Goal: Check status: Check status

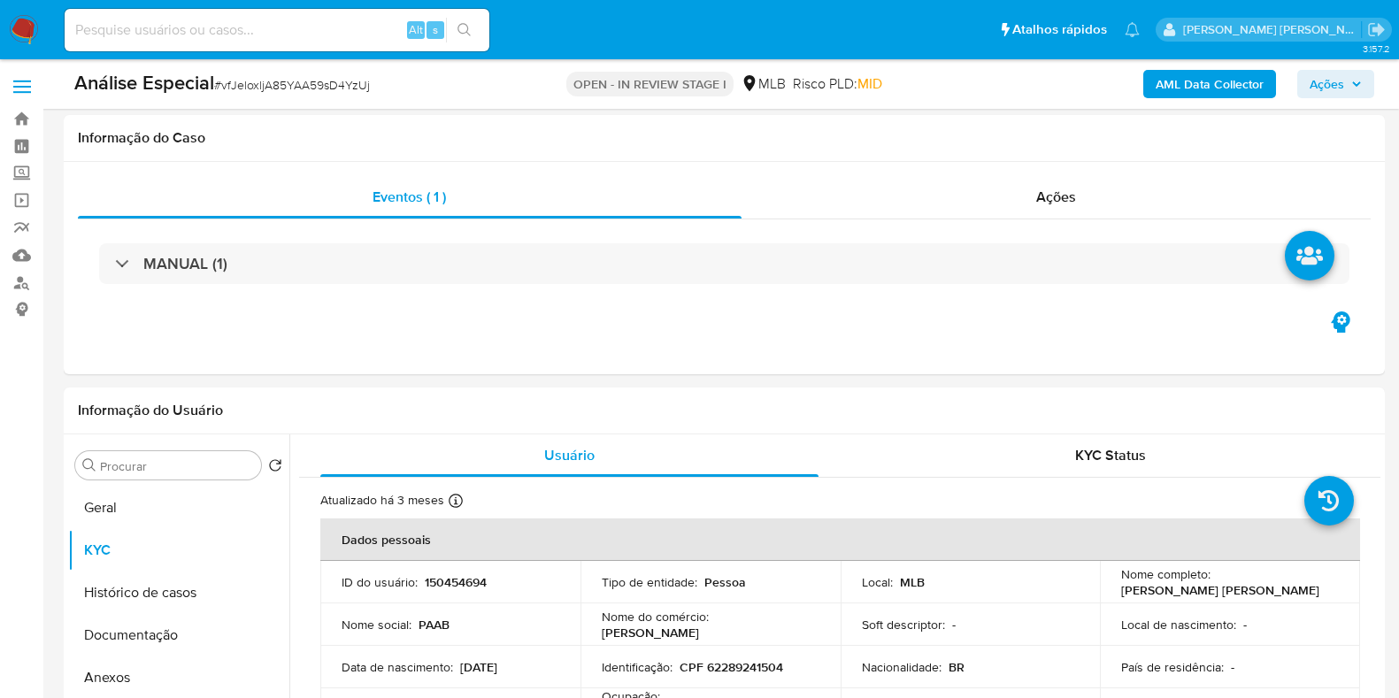
select select "10"
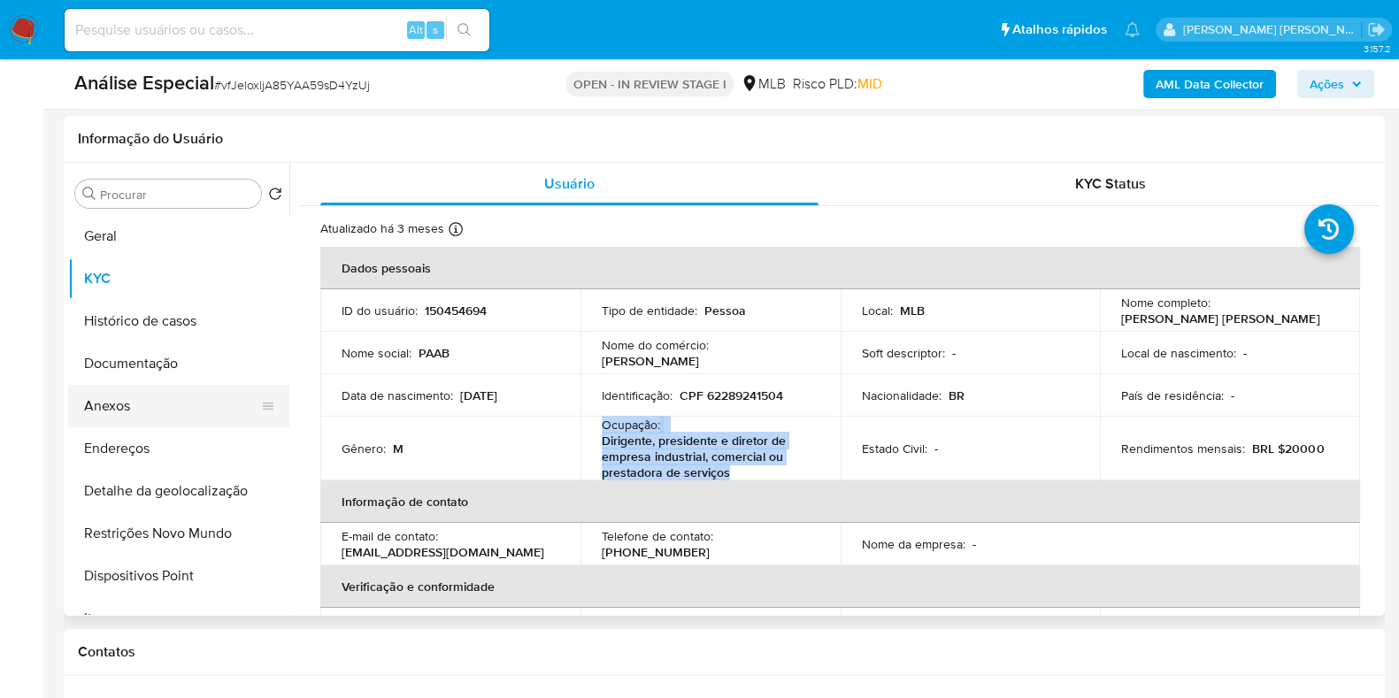
click at [220, 398] on button "Anexos" at bounding box center [171, 406] width 207 height 42
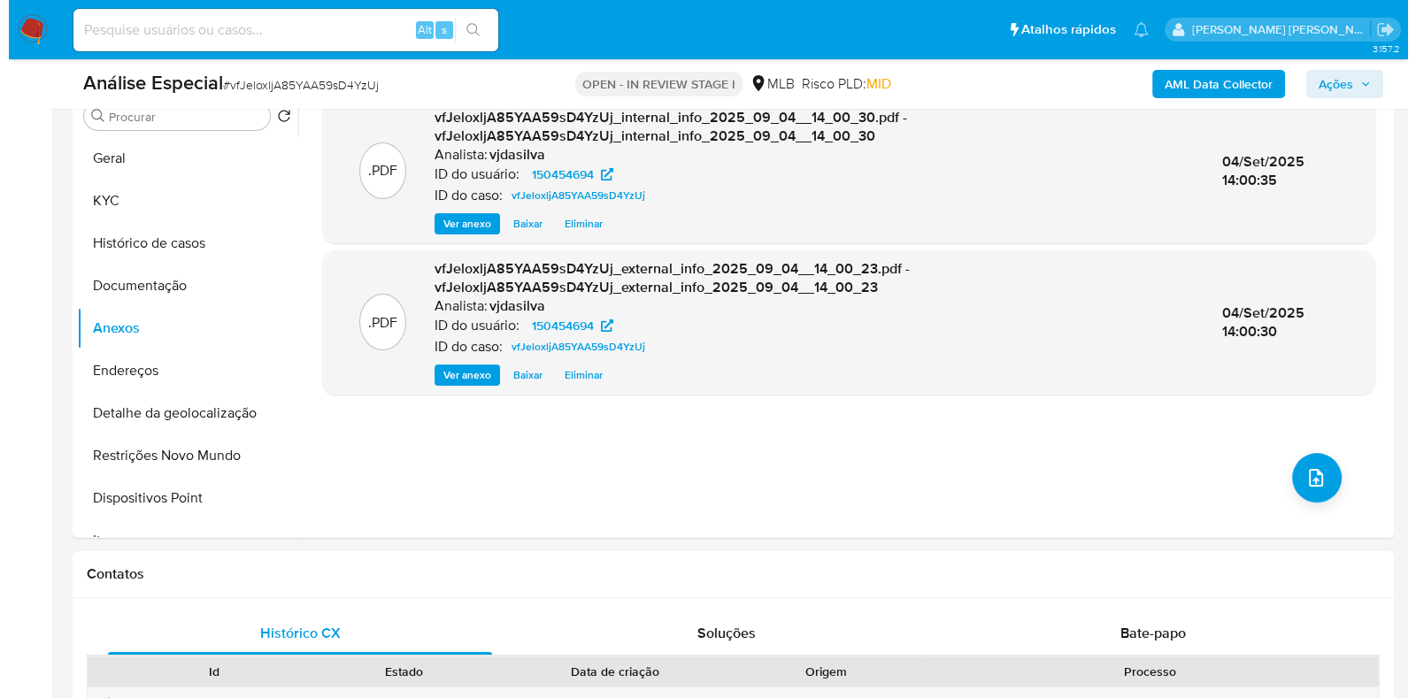
scroll to position [354, 0]
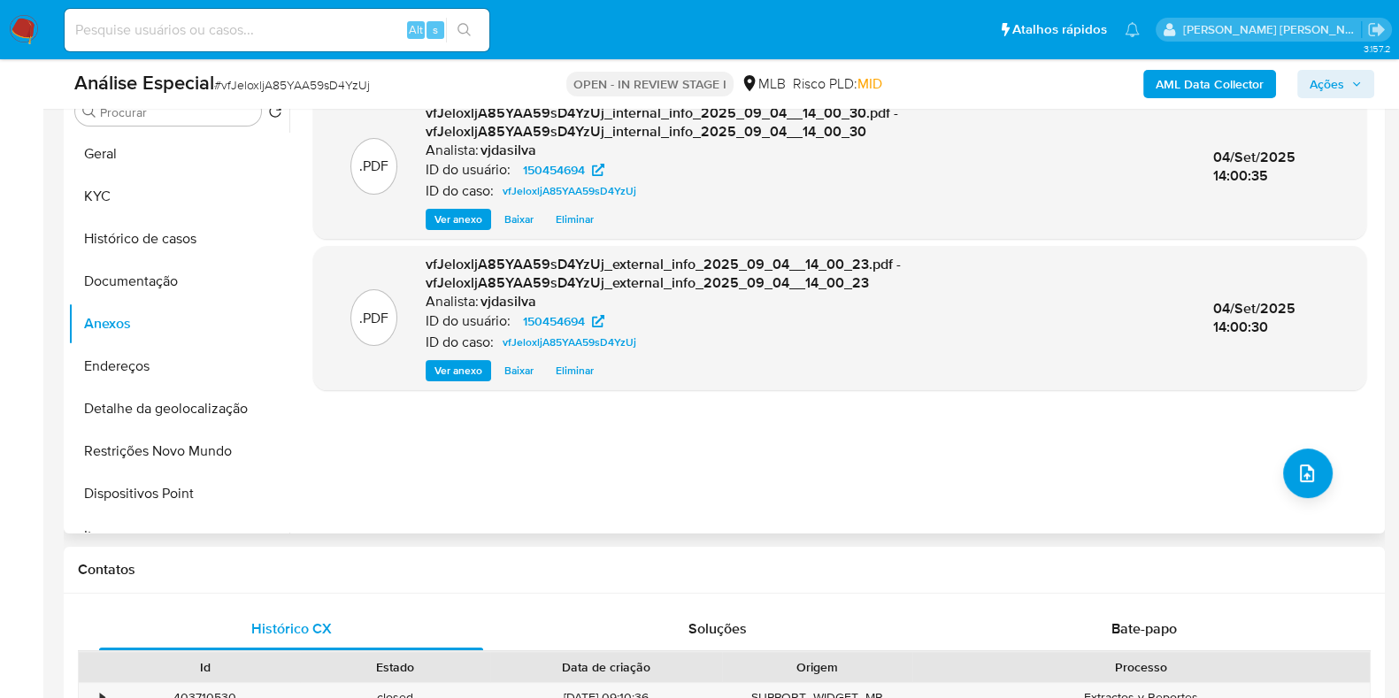
click at [1318, 453] on div ".PDF vfJeloxljA85YAA59sD4YzUj_internal_info_2025_09_04__14_00_30.pdf - vfJeloxl…" at bounding box center [839, 307] width 1053 height 425
click at [1304, 464] on icon "upload-file" at bounding box center [1306, 473] width 21 height 21
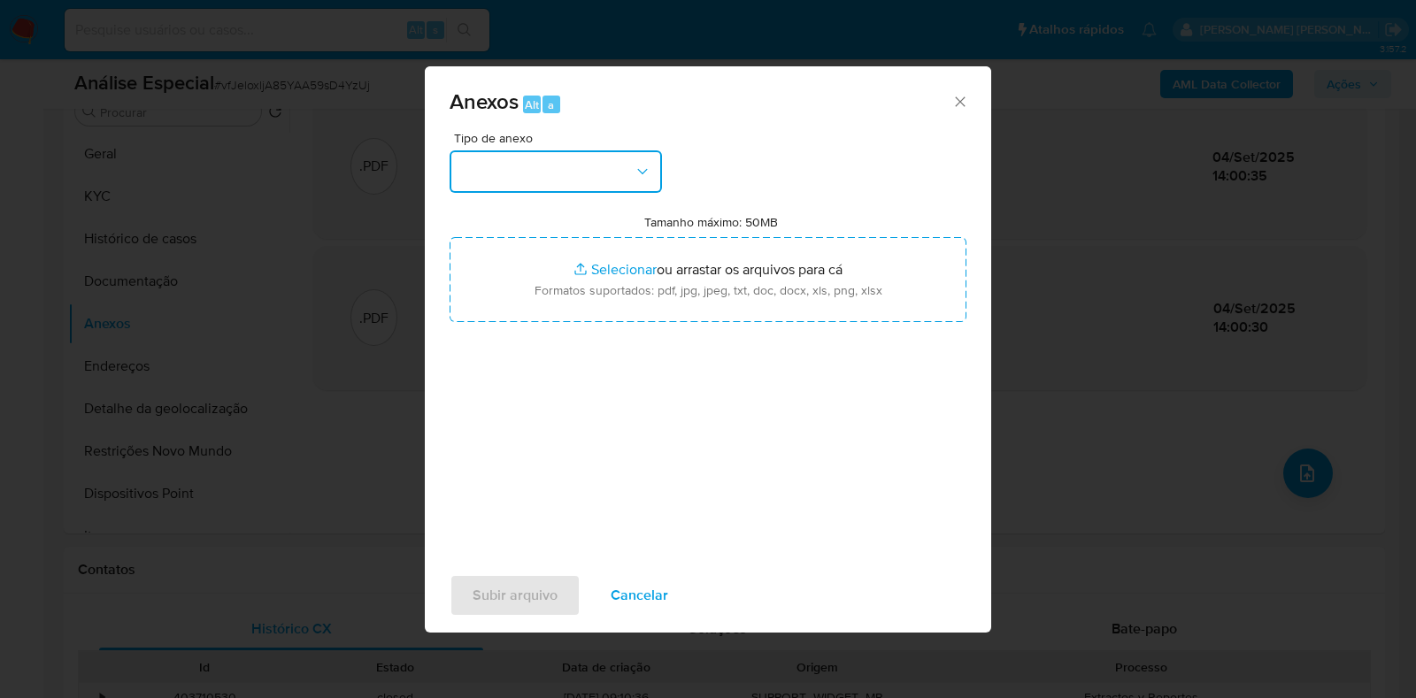
click at [610, 166] on button "button" at bounding box center [555, 171] width 212 height 42
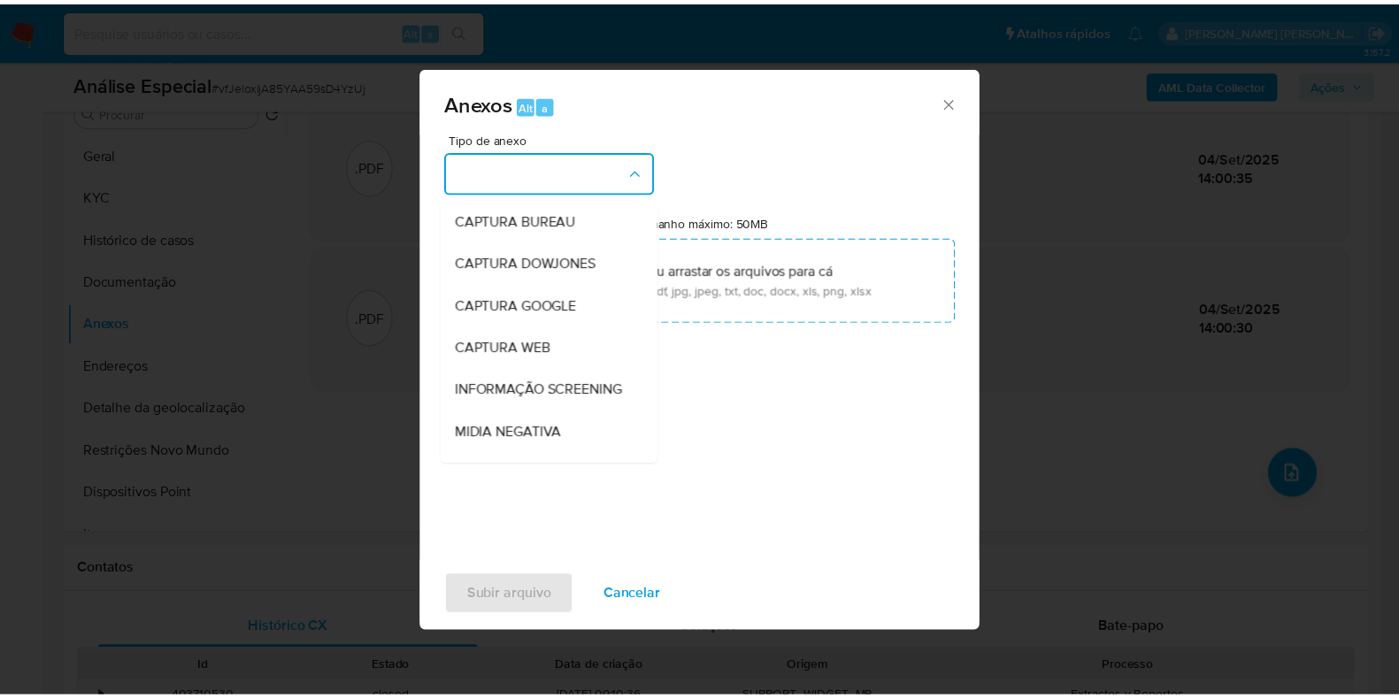
scroll to position [273, 0]
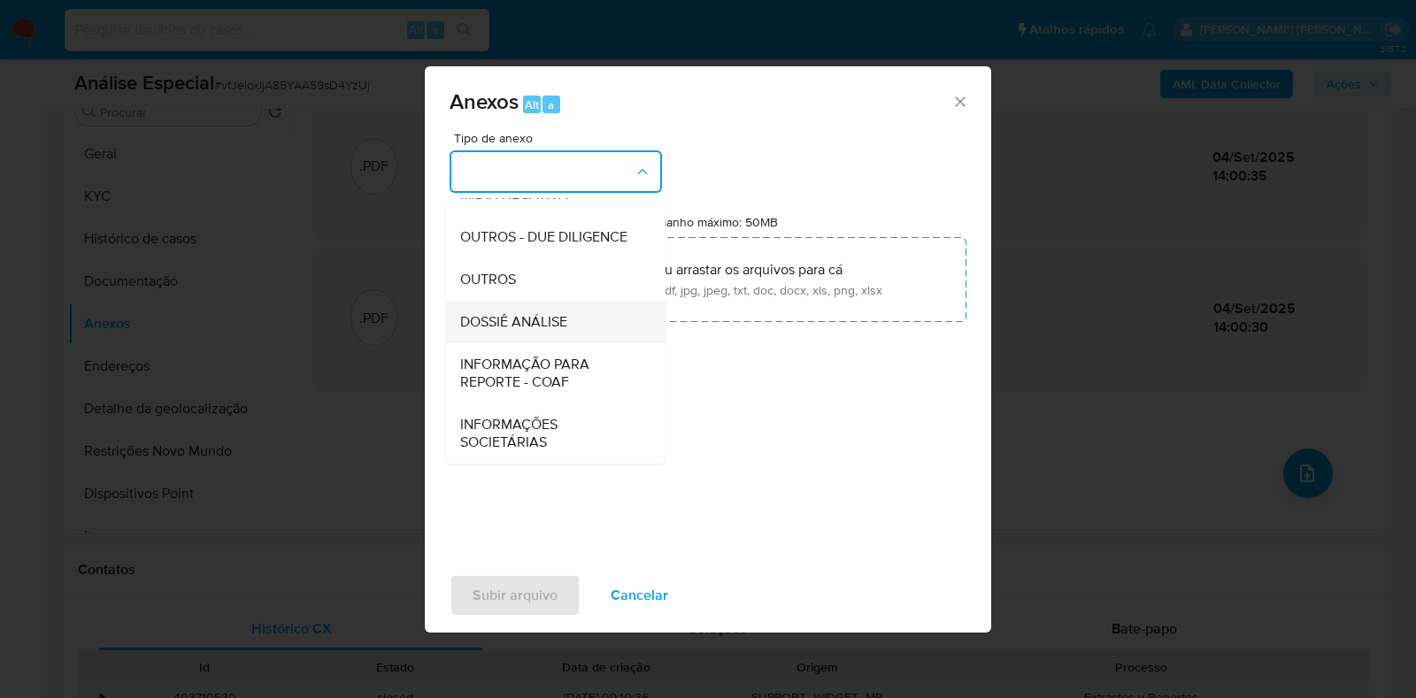
click at [580, 325] on div "DOSSIÊ ANÁLISE" at bounding box center [550, 322] width 180 height 42
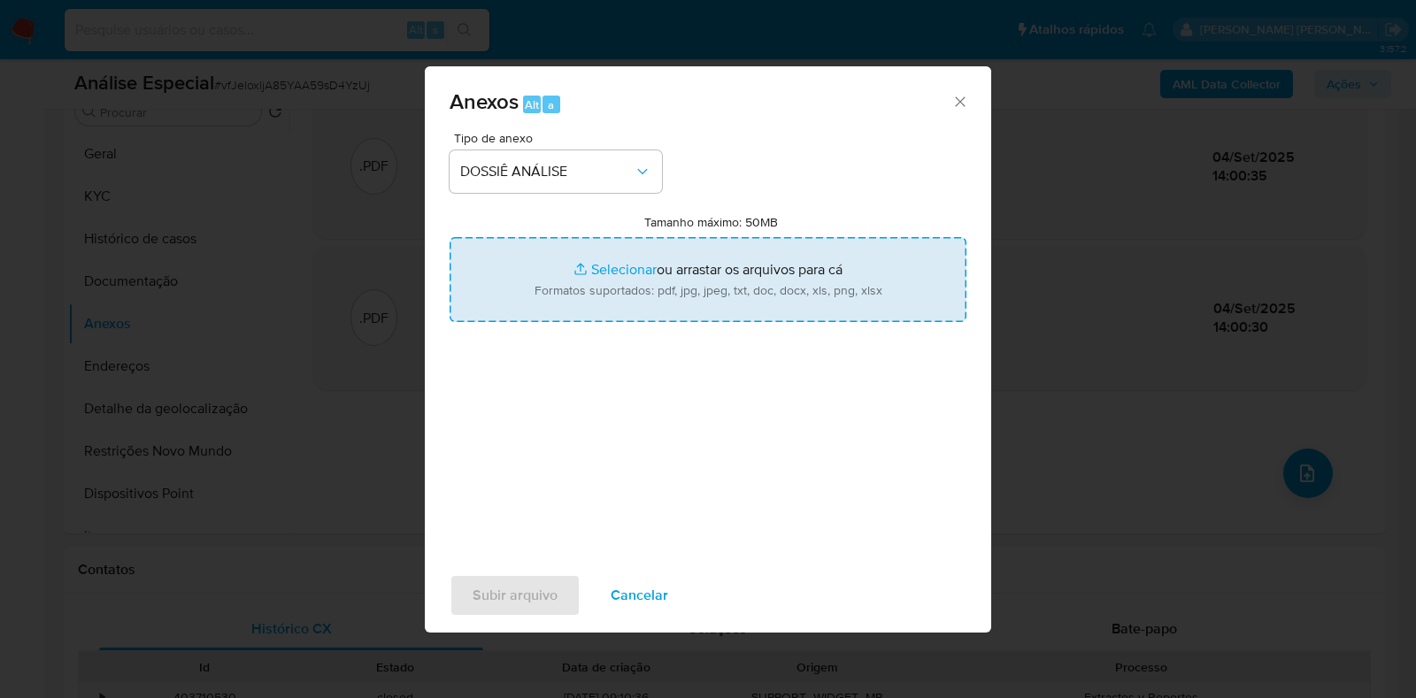
type input "C:\fakepath\SAR - XXXX - CPF 62289241504 - PEDRO ALEXSANDRO ALVINO BASTOS.pdf"
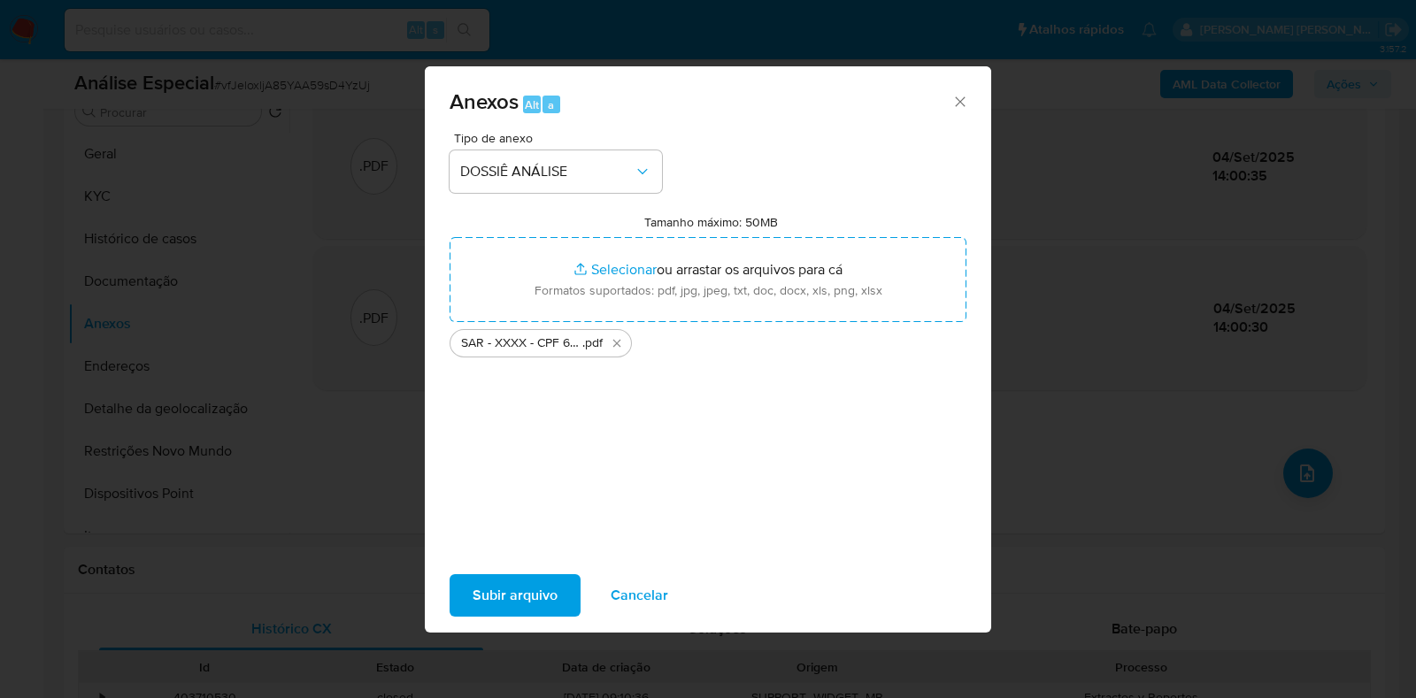
click at [525, 595] on span "Subir arquivo" at bounding box center [514, 595] width 85 height 39
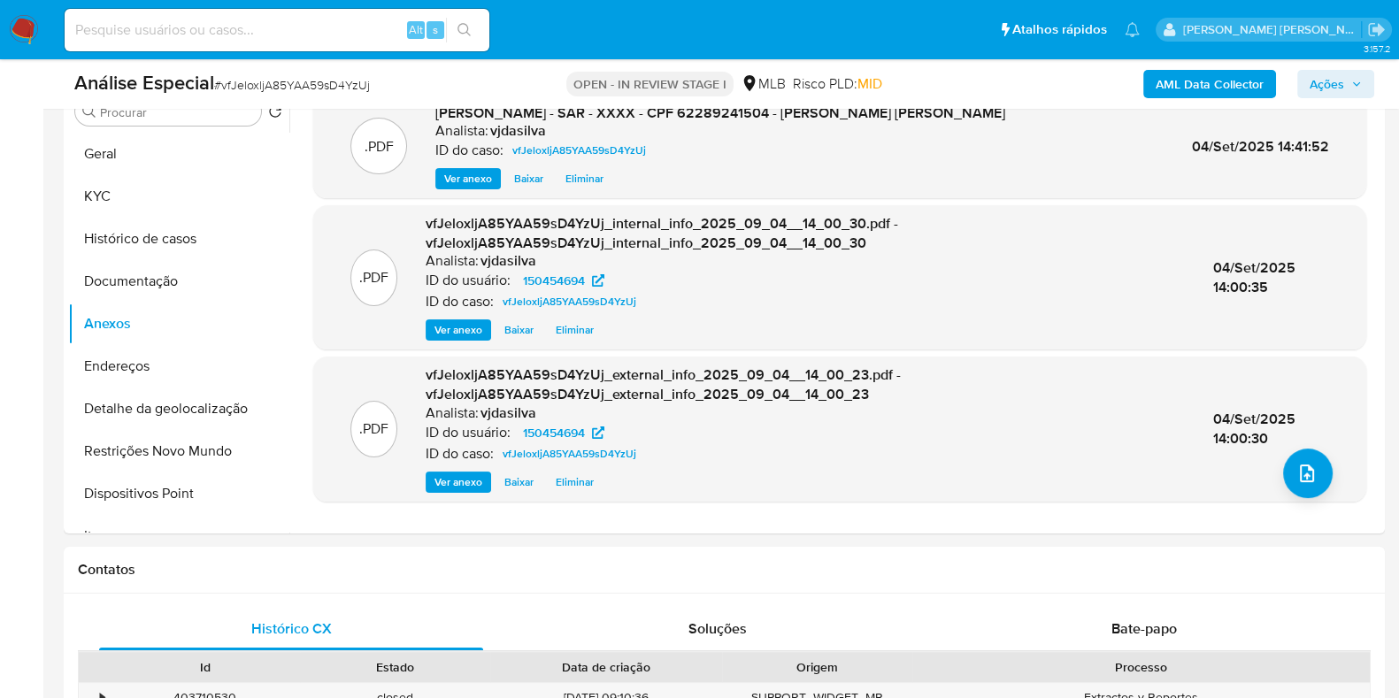
click at [1339, 91] on span "Ações" at bounding box center [1326, 84] width 35 height 28
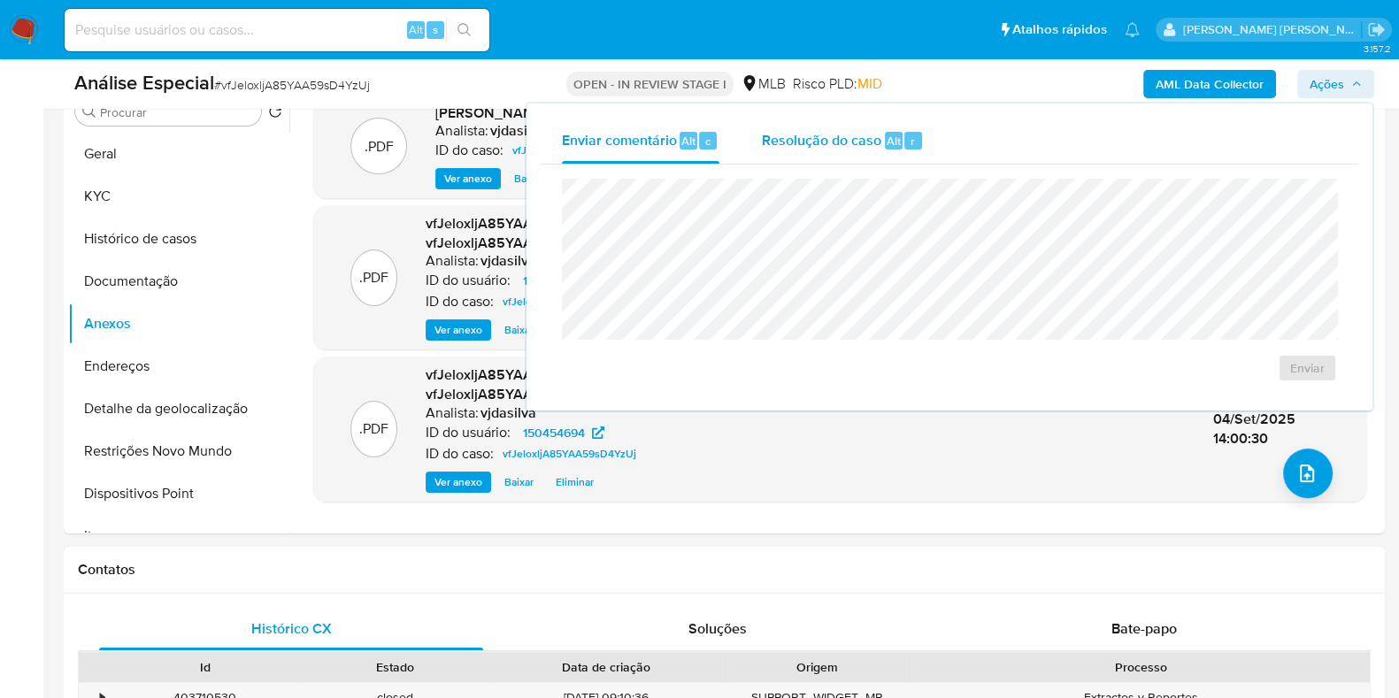
click at [854, 150] on div "Resolução do caso Alt r" at bounding box center [843, 141] width 162 height 46
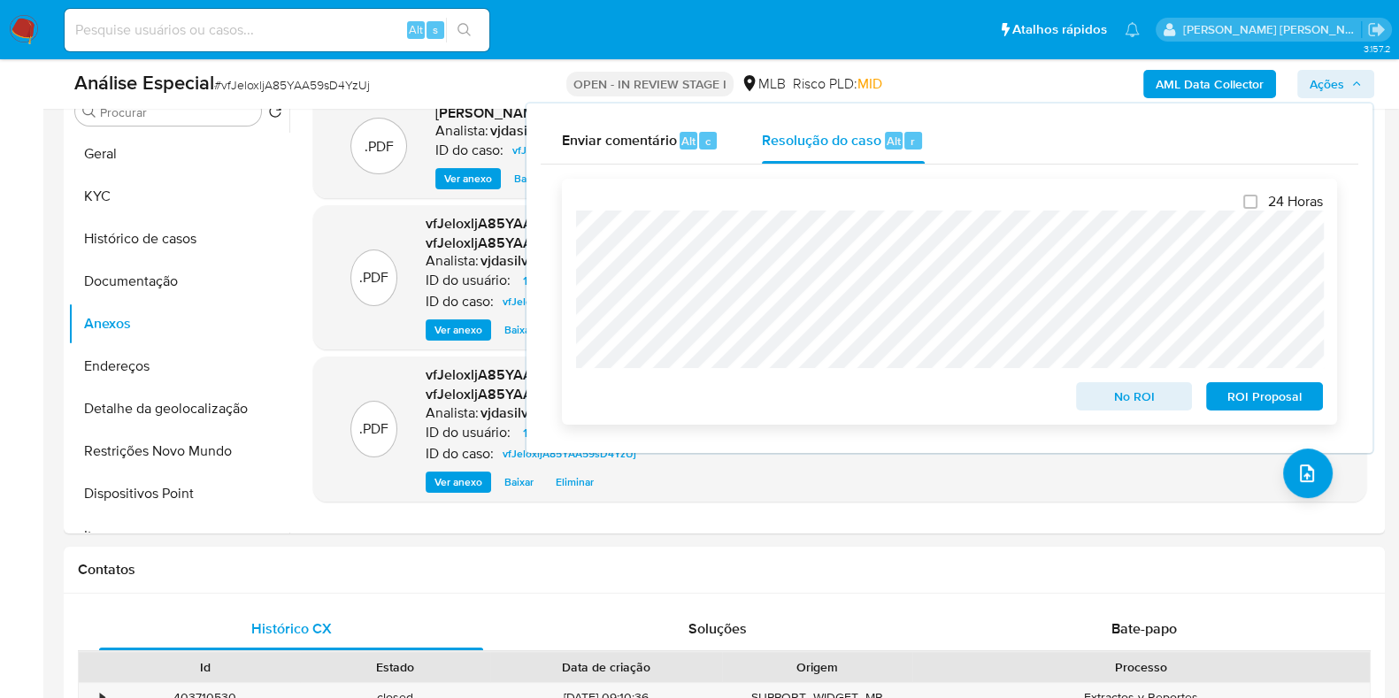
click at [1232, 396] on span "ROI Proposal" at bounding box center [1264, 396] width 92 height 25
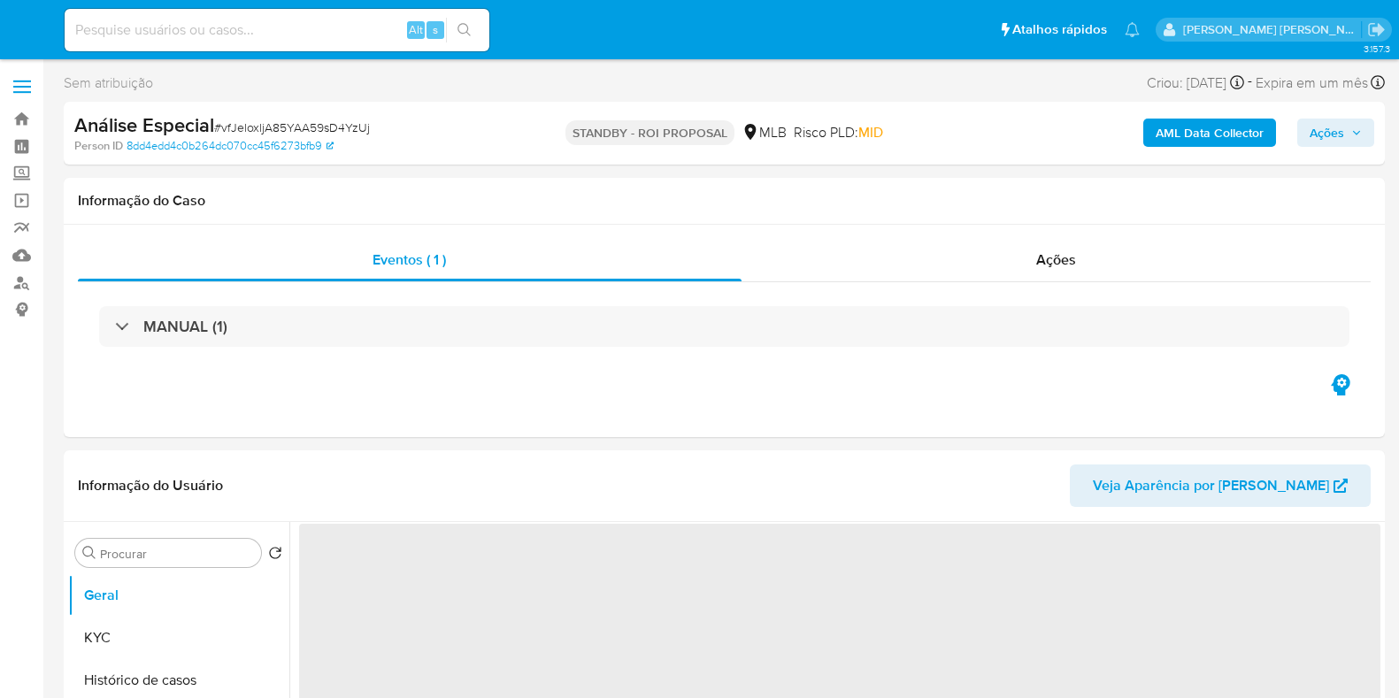
select select "10"
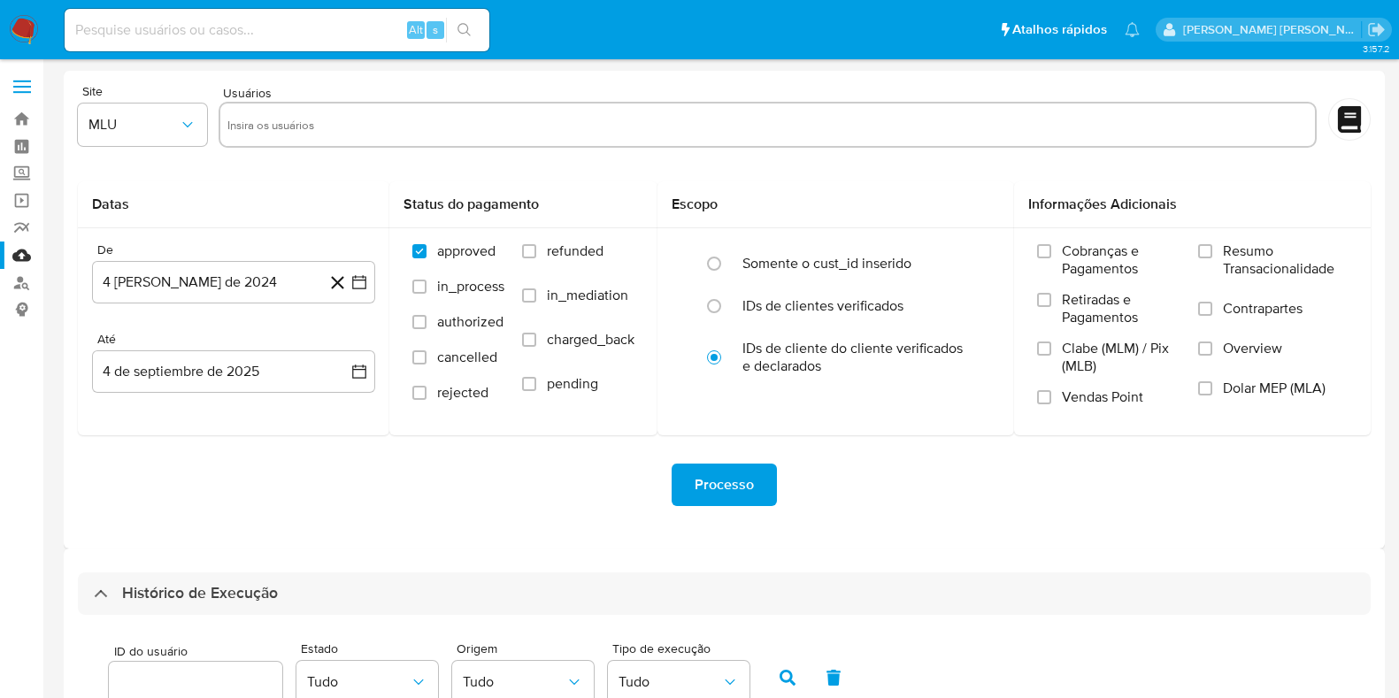
select select "10"
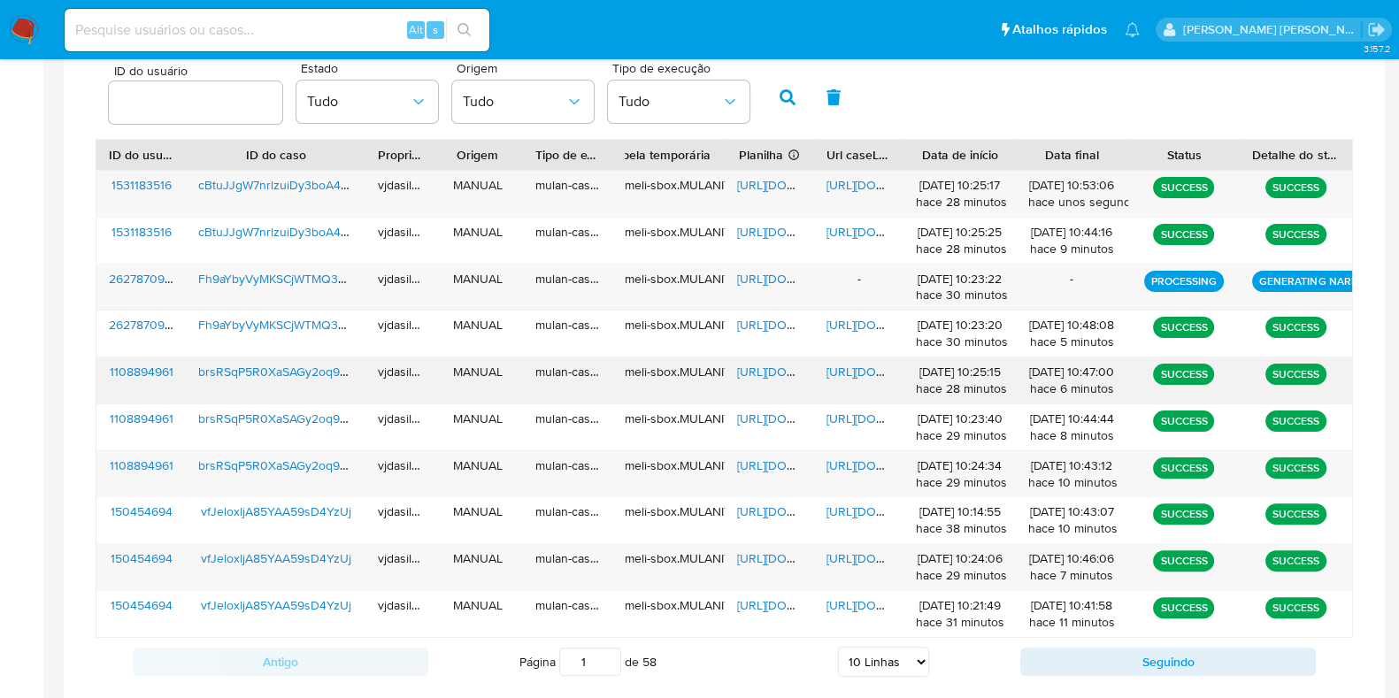
click at [855, 365] on span "https://docs.google.com/document/d/1B7LqKLFDMNT1P0YpoKjtLLwXeI7ozSz1nd3Izq9QWww…" at bounding box center [887, 372] width 122 height 18
click at [848, 462] on span "https://docs.google.com/document/d/1ZiLZVmF84_rhY-5Rcsw0p2-Z8CpDJUvPihS_zQcpulY…" at bounding box center [887, 466] width 122 height 18
click at [769, 463] on span "https://docs.google.com/spreadsheets/d/1munUZYCwM0V_uBKHrJVcSW5AOiXU2C4mC69luG5…" at bounding box center [798, 466] width 122 height 18
click at [314, 460] on span "brsRSqP5R0XaSAGy2oq9vqZC" at bounding box center [283, 466] width 170 height 18
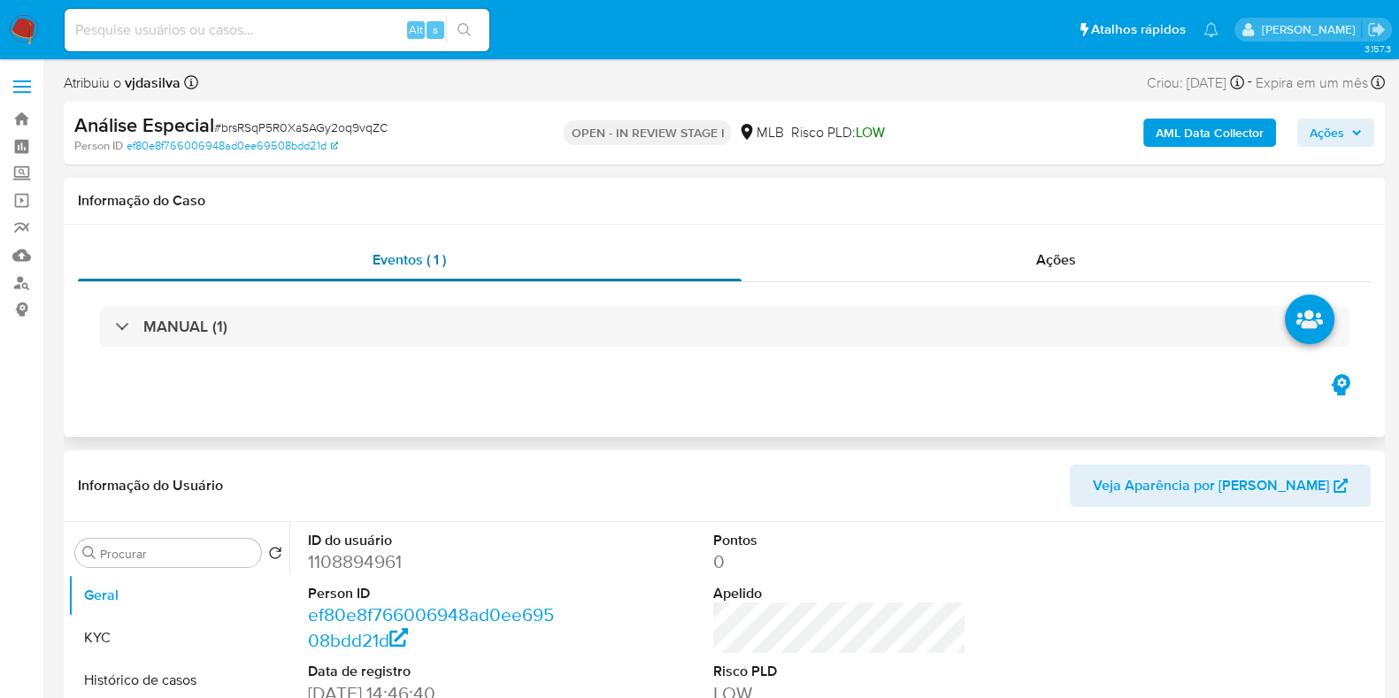
select select "10"
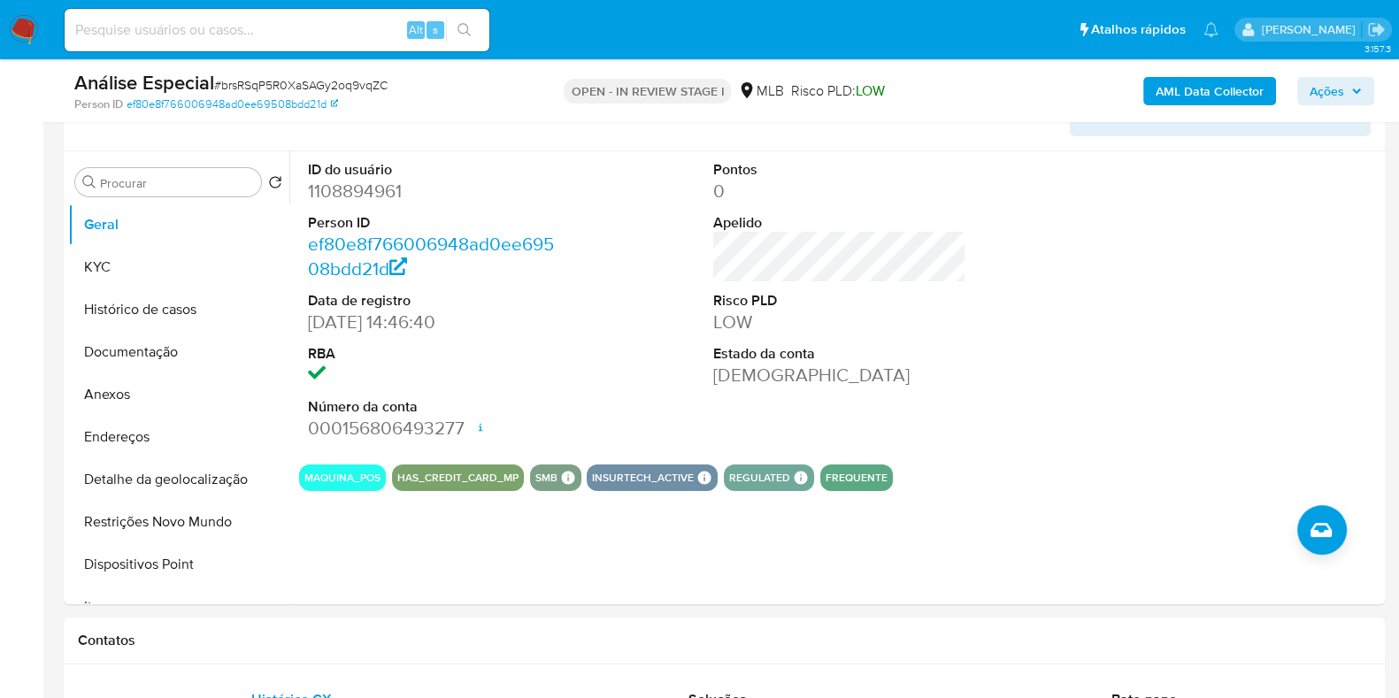
scroll to position [311, 0]
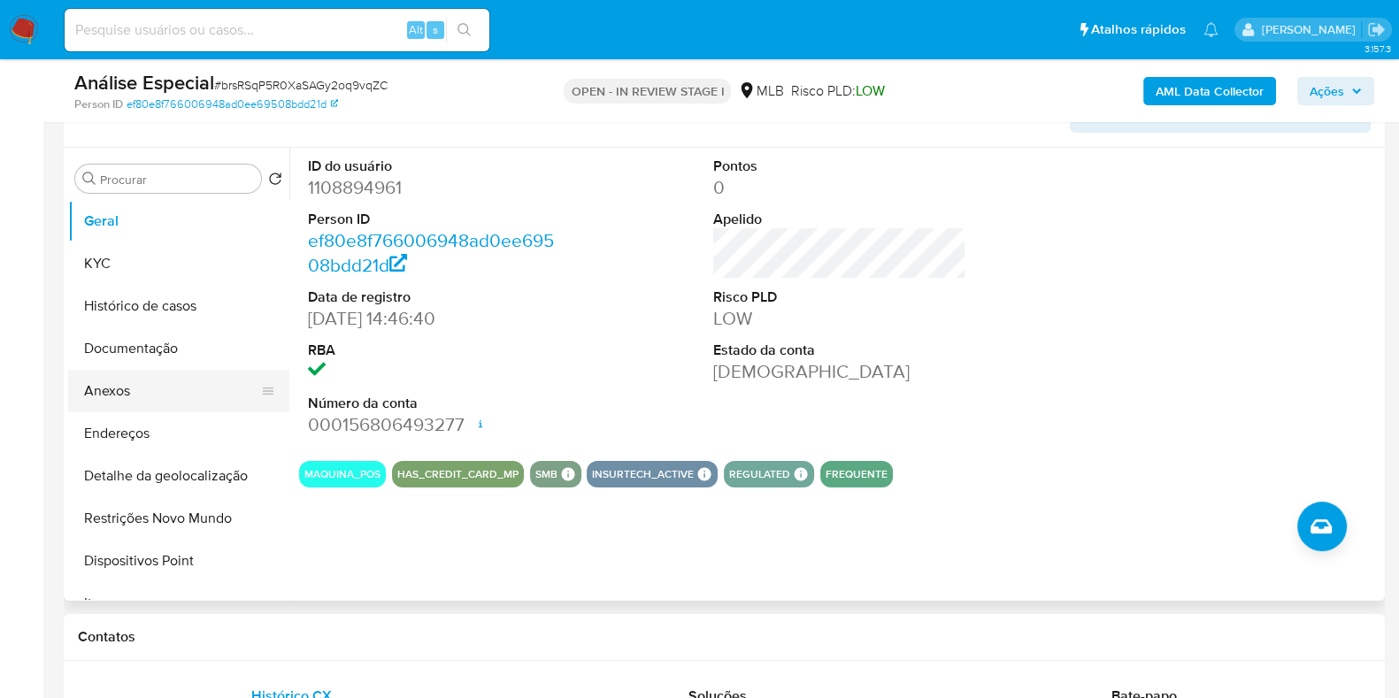
click at [142, 400] on button "Anexos" at bounding box center [171, 391] width 207 height 42
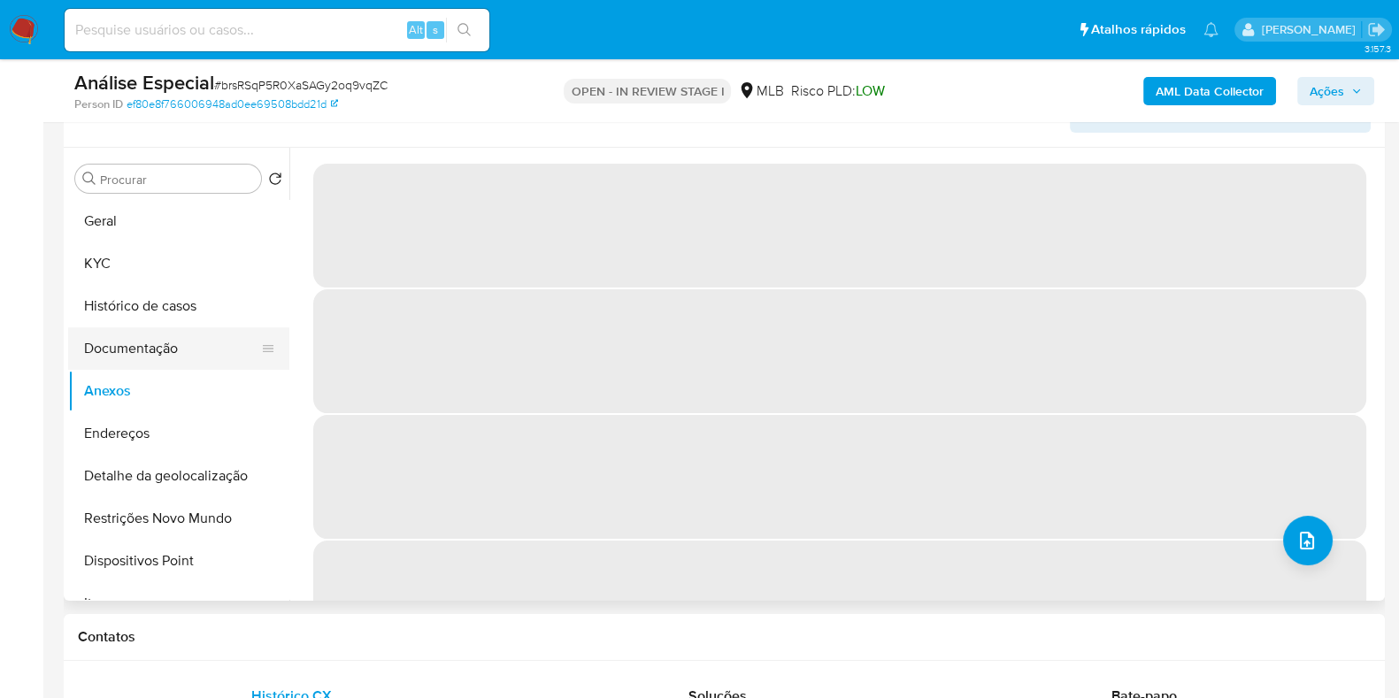
click at [163, 350] on button "Documentação" at bounding box center [171, 348] width 207 height 42
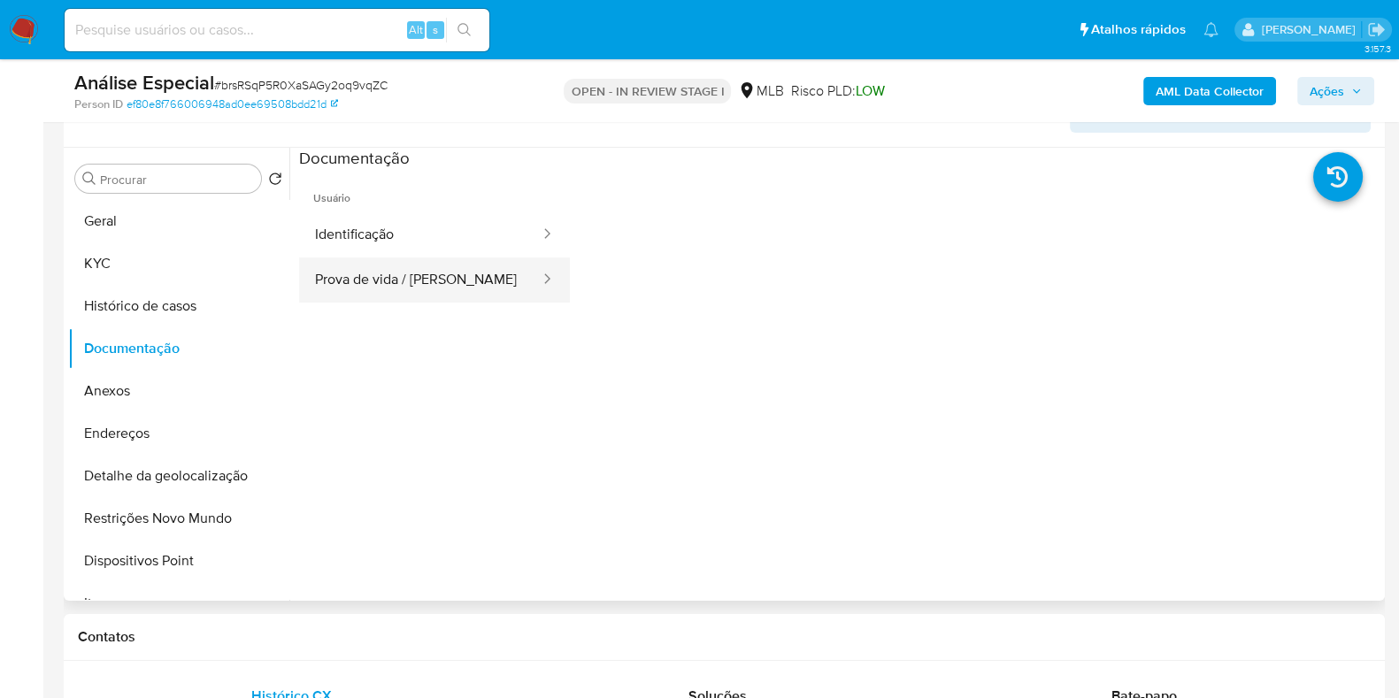
click at [385, 267] on button "Prova de vida / [PERSON_NAME]" at bounding box center [420, 279] width 242 height 45
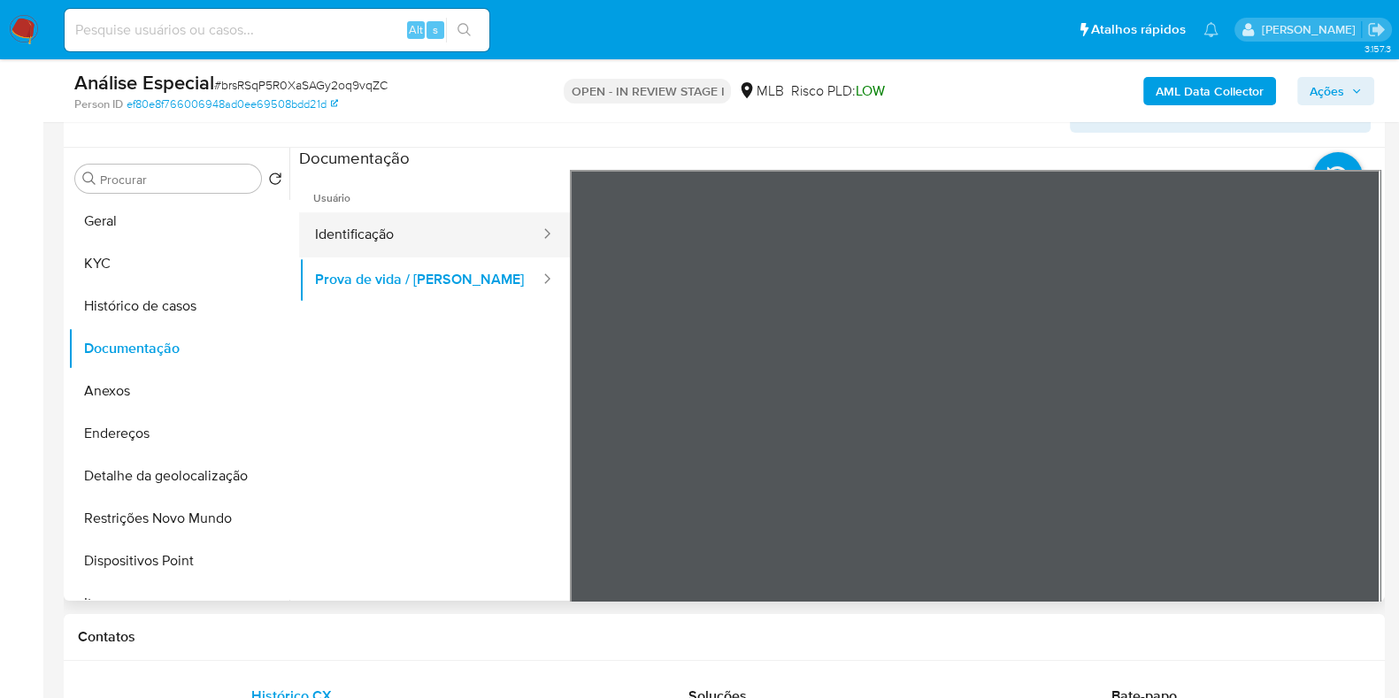
click at [376, 231] on button "Identificação" at bounding box center [420, 234] width 242 height 45
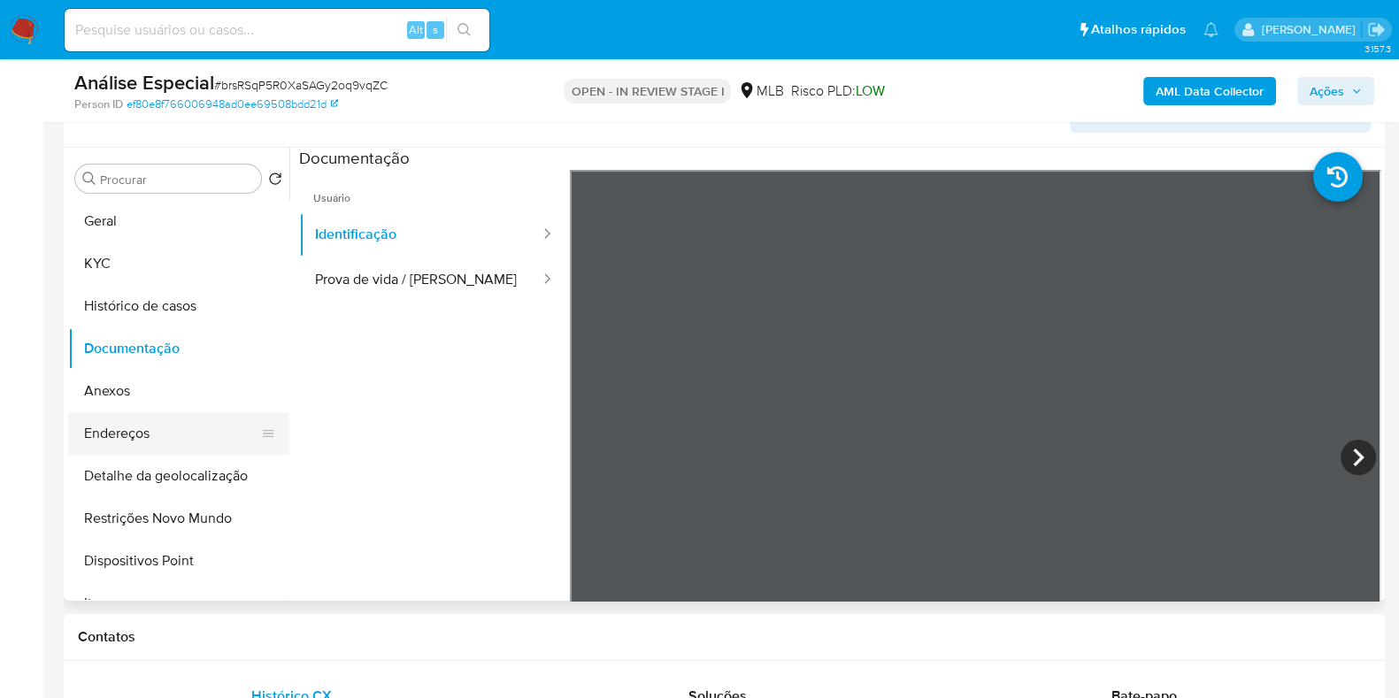
click at [192, 433] on button "Endereços" at bounding box center [171, 433] width 207 height 42
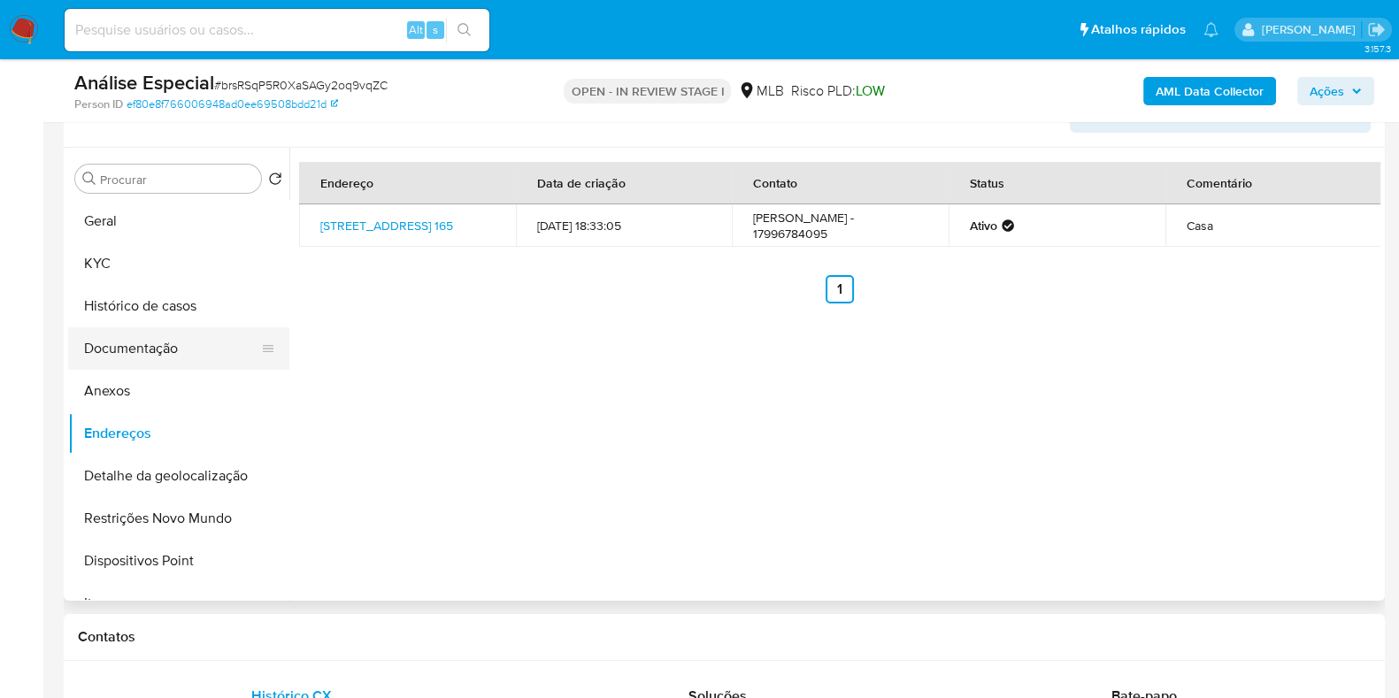
click at [170, 342] on button "Documentação" at bounding box center [171, 348] width 207 height 42
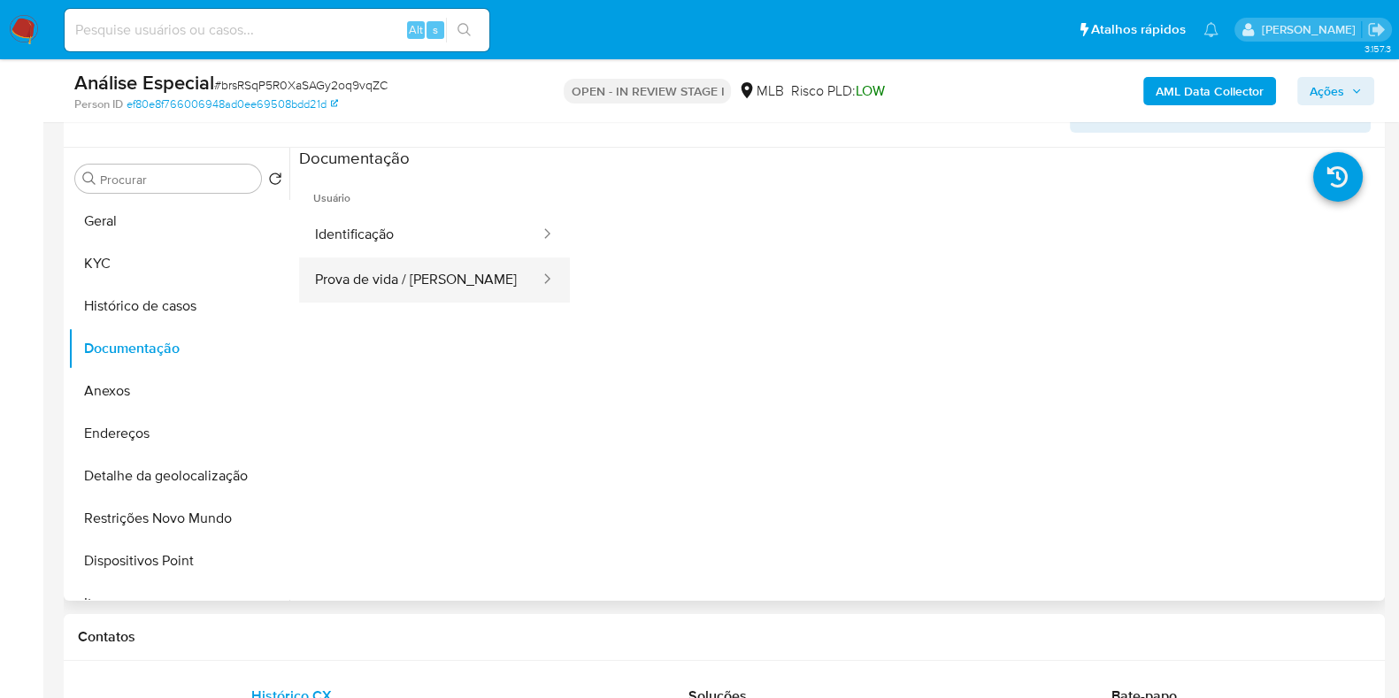
click at [461, 271] on button "Prova de vida / [PERSON_NAME]" at bounding box center [420, 279] width 242 height 45
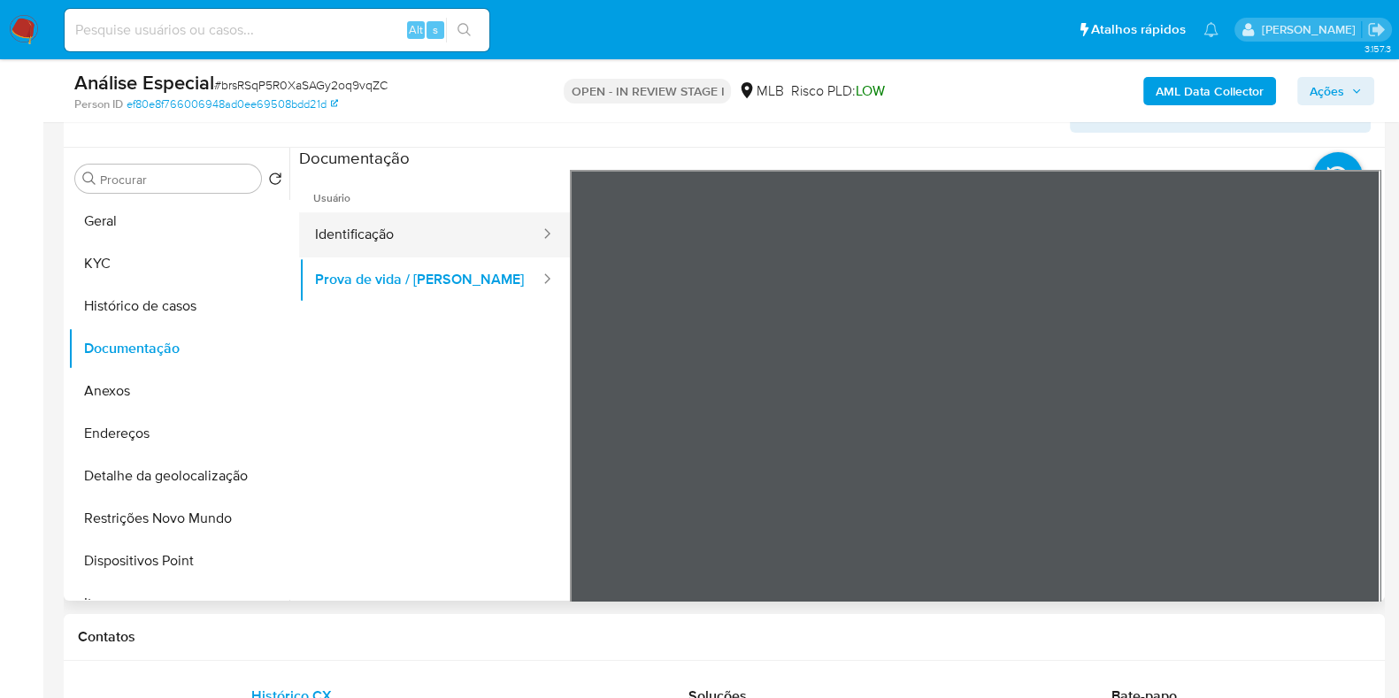
click at [442, 239] on button "Identificação" at bounding box center [420, 234] width 242 height 45
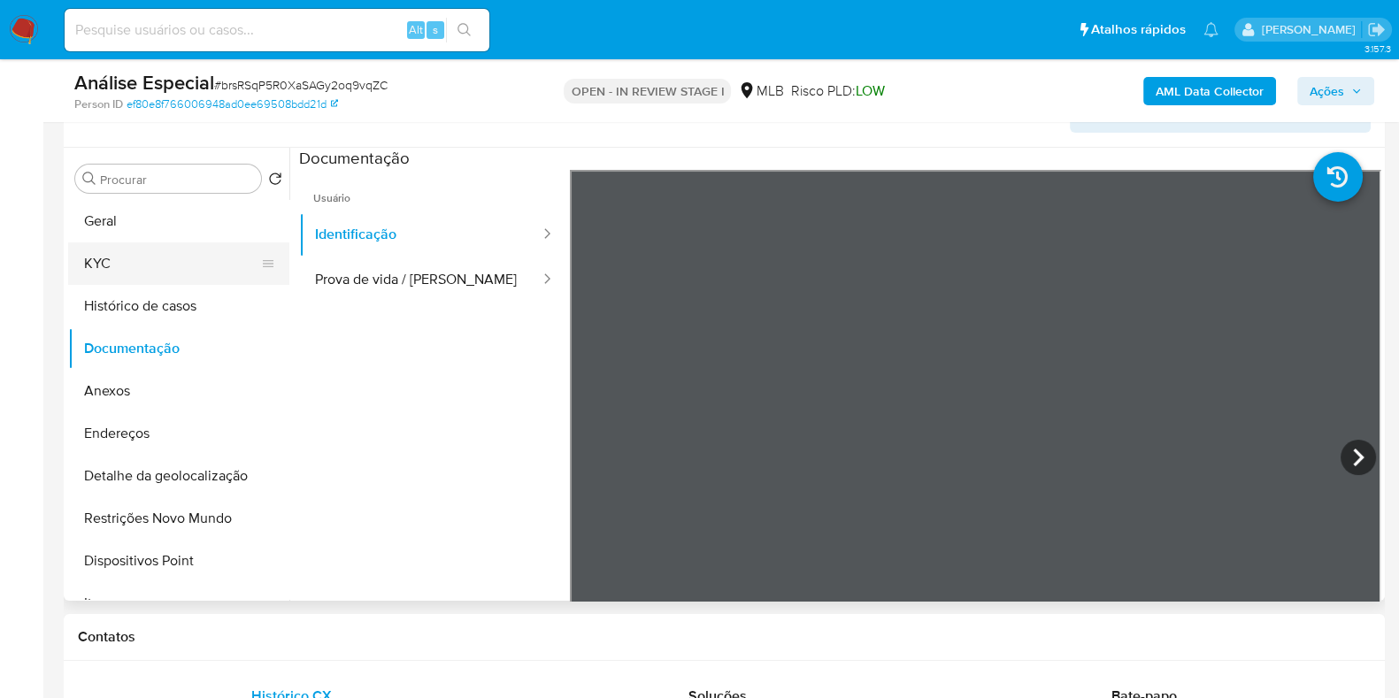
click at [200, 251] on button "KYC" at bounding box center [171, 263] width 207 height 42
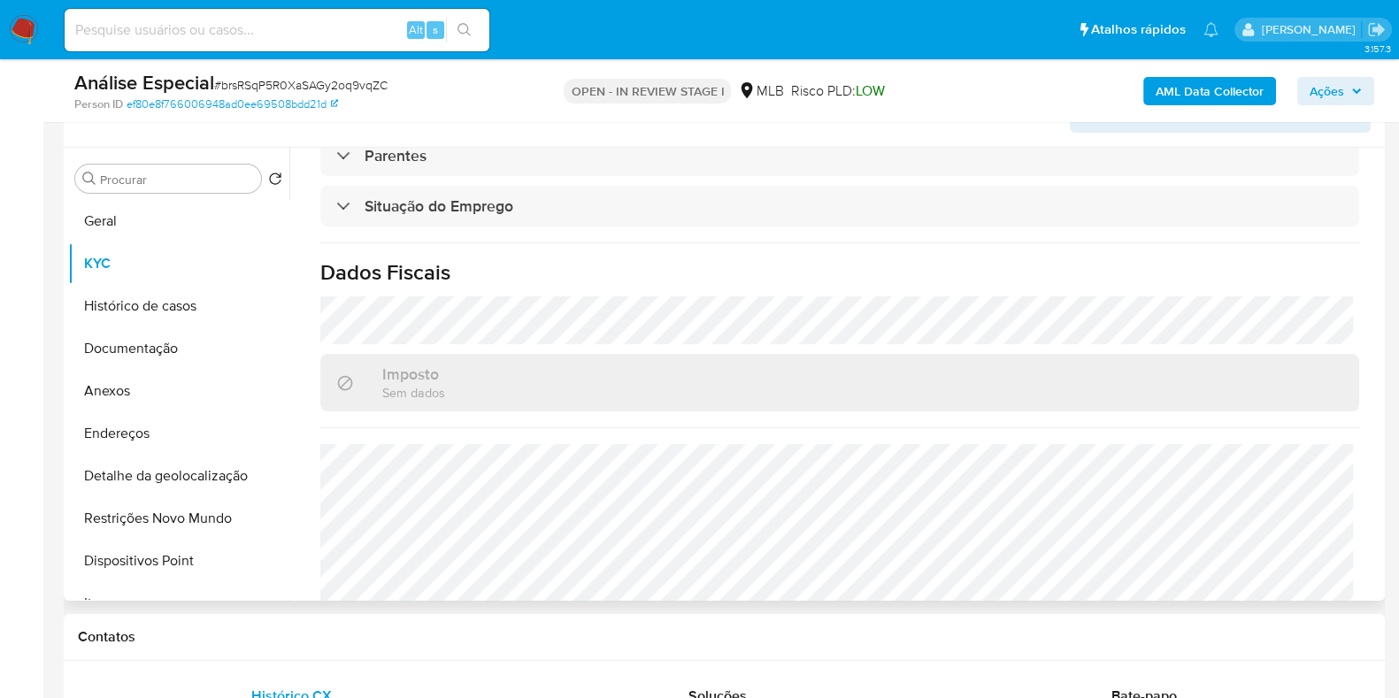
scroll to position [786, 0]
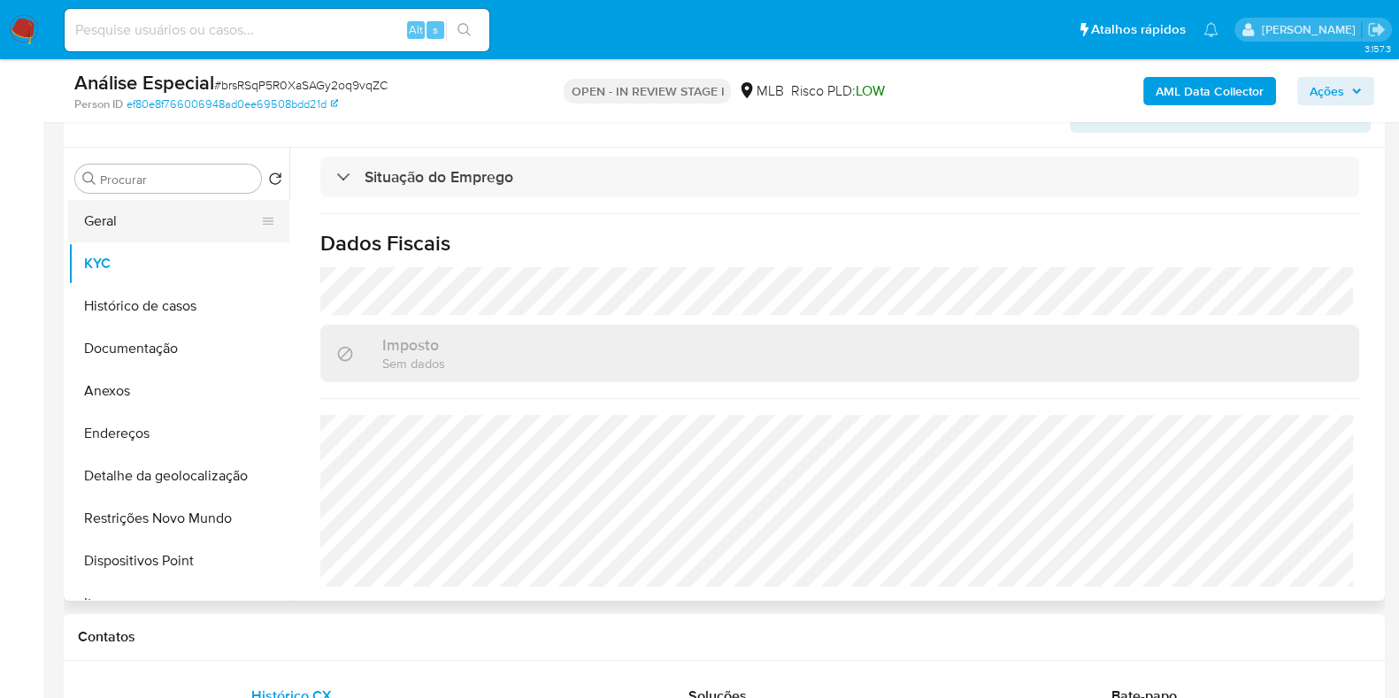
click at [126, 226] on button "Geral" at bounding box center [171, 221] width 207 height 42
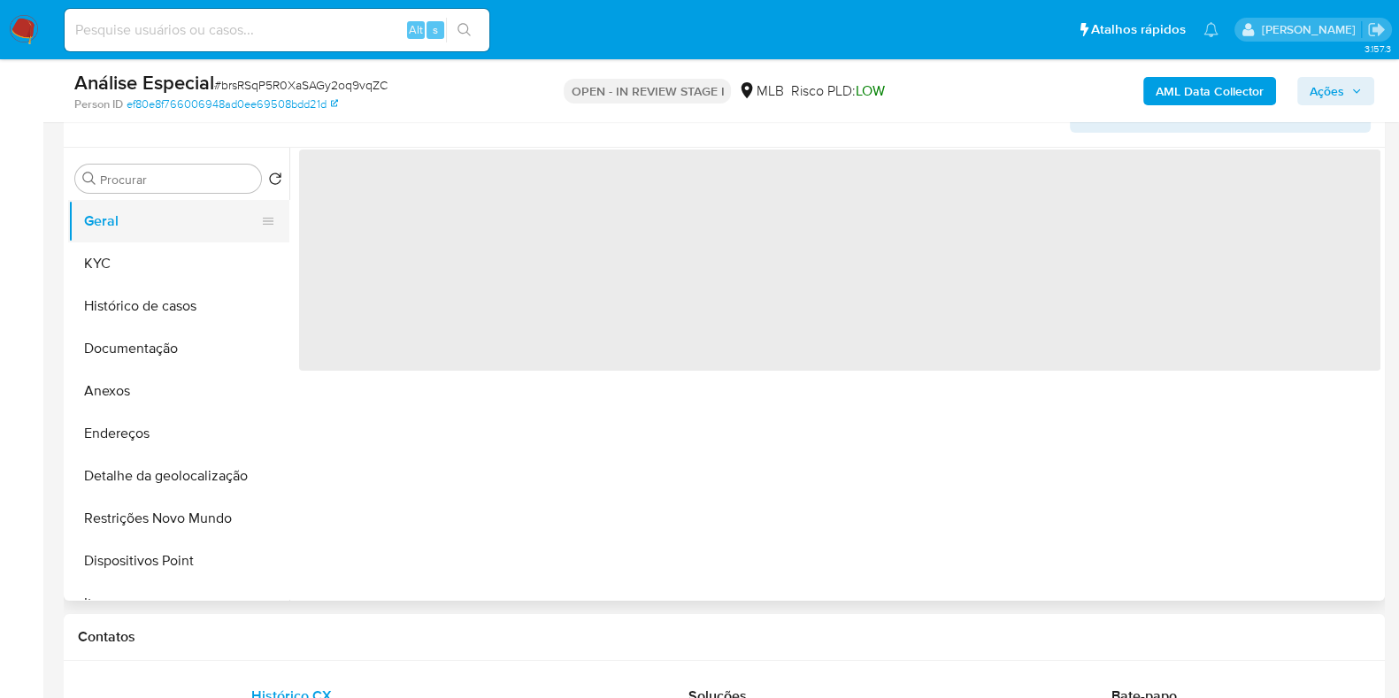
scroll to position [0, 0]
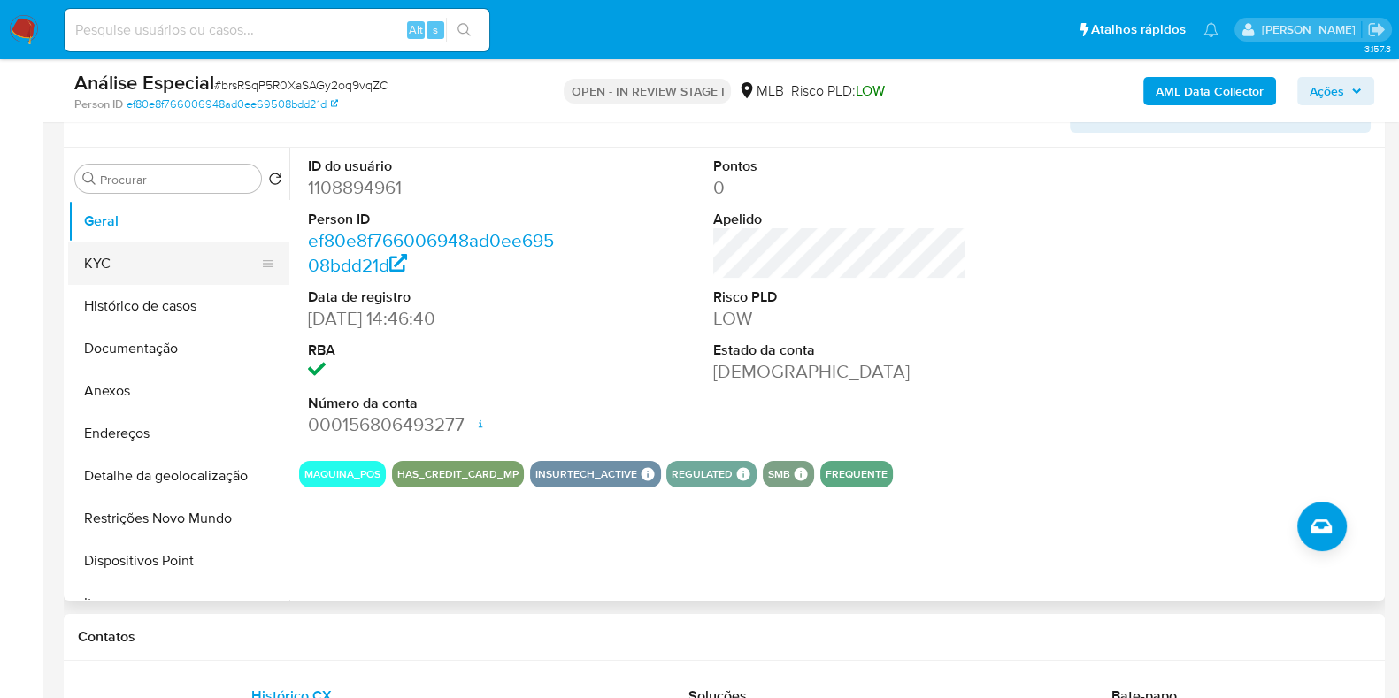
click at [192, 267] on button "KYC" at bounding box center [171, 263] width 207 height 42
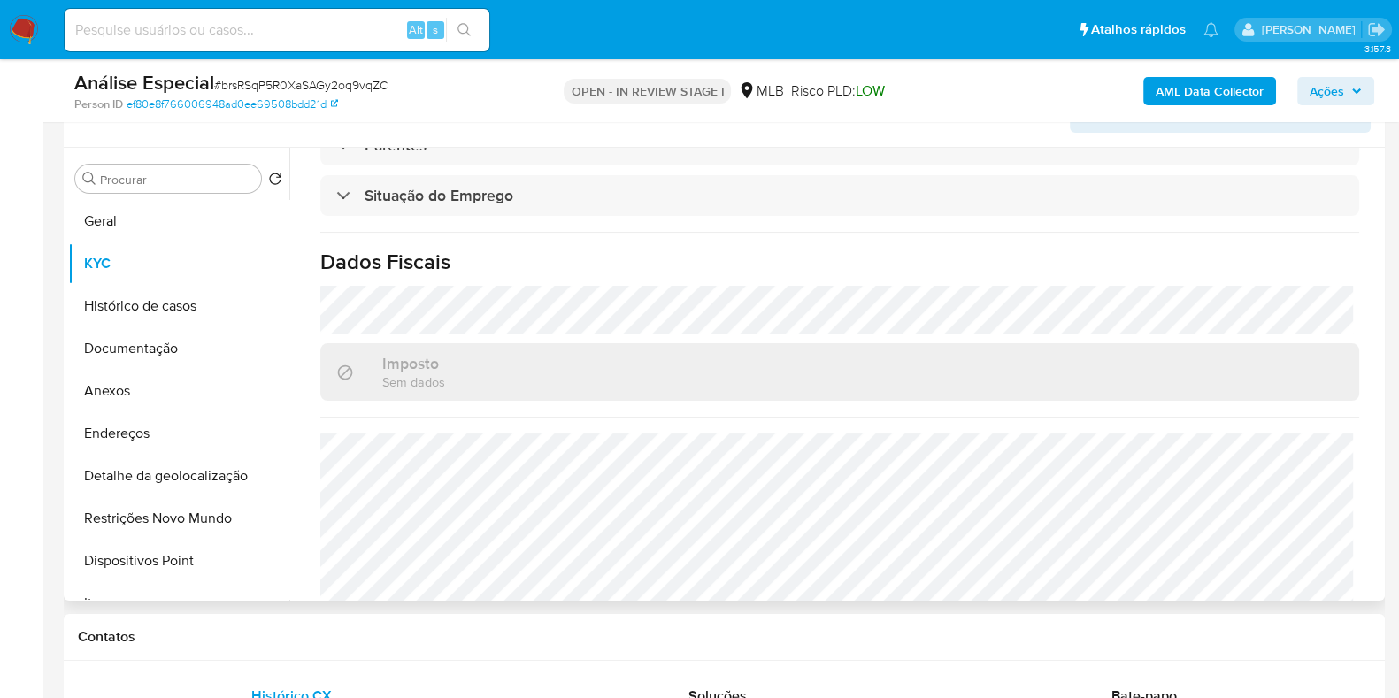
scroll to position [786, 0]
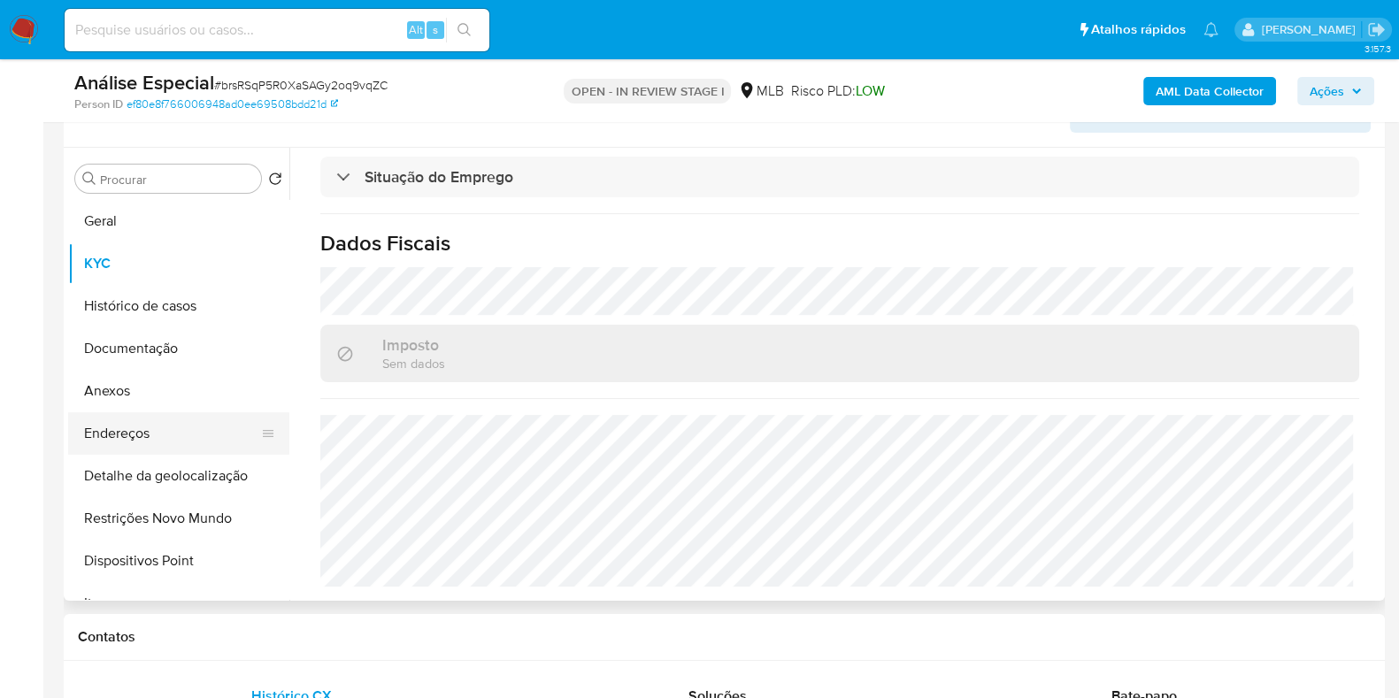
click at [153, 437] on button "Endereços" at bounding box center [171, 433] width 207 height 42
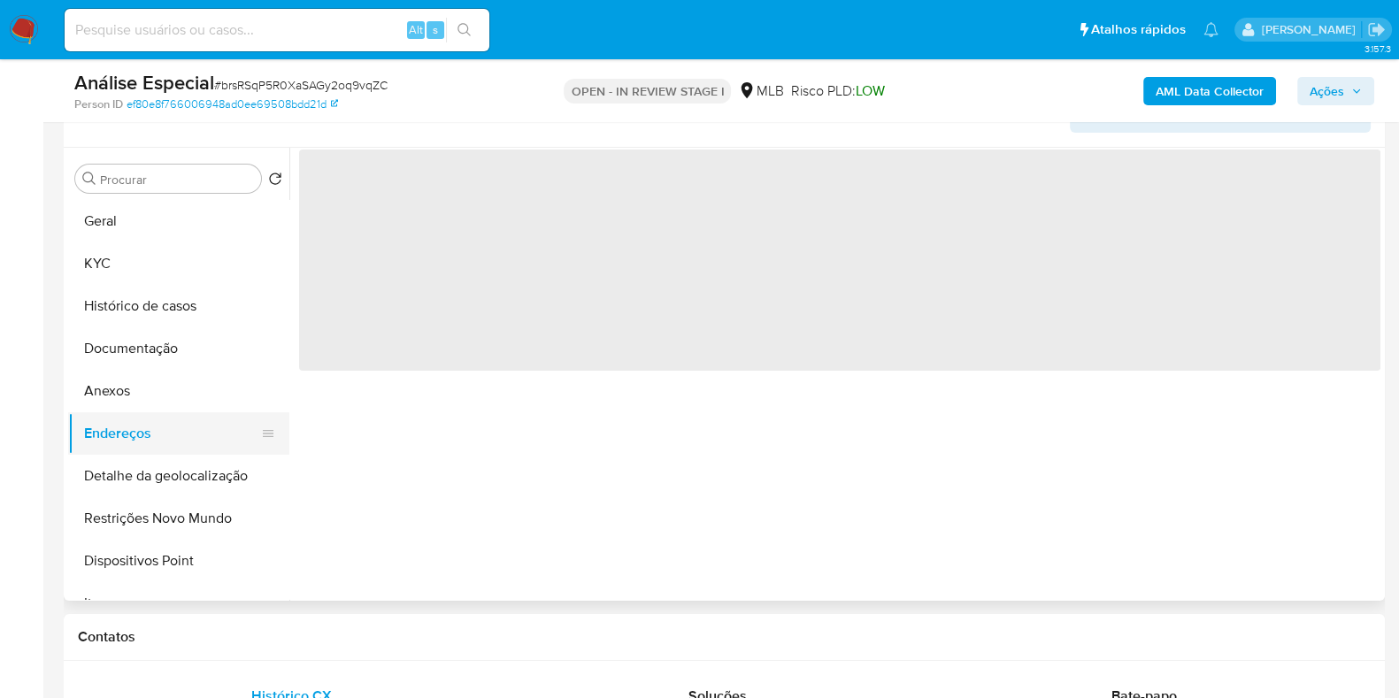
scroll to position [0, 0]
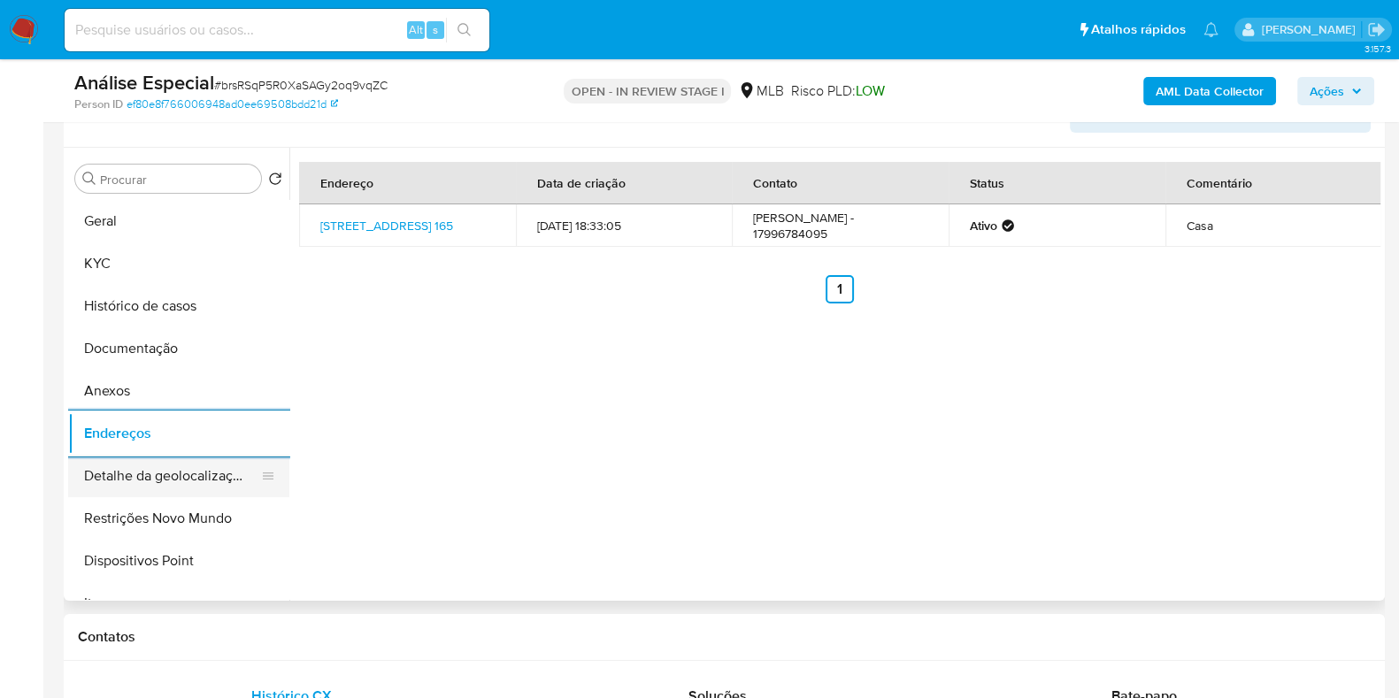
click at [230, 459] on button "Detalhe da geolocalização" at bounding box center [171, 476] width 207 height 42
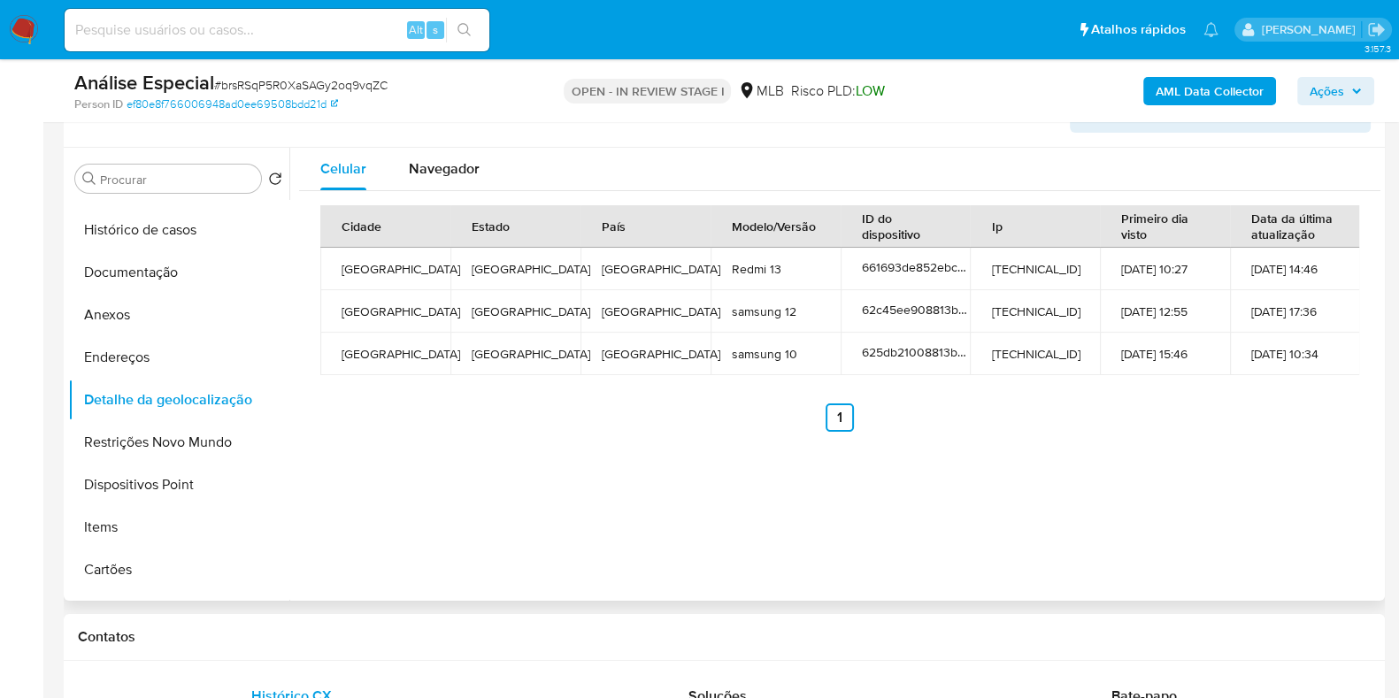
scroll to position [86, 0]
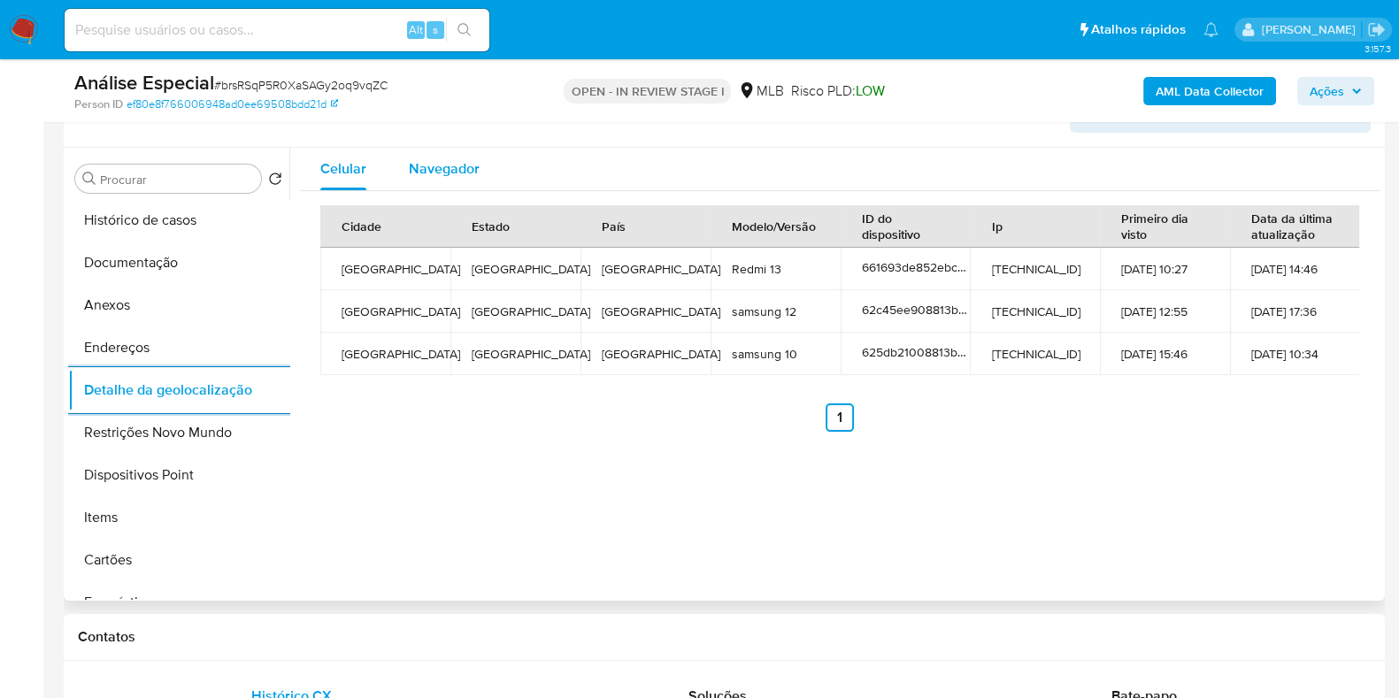
click at [428, 177] on span "Navegador" at bounding box center [444, 168] width 71 height 20
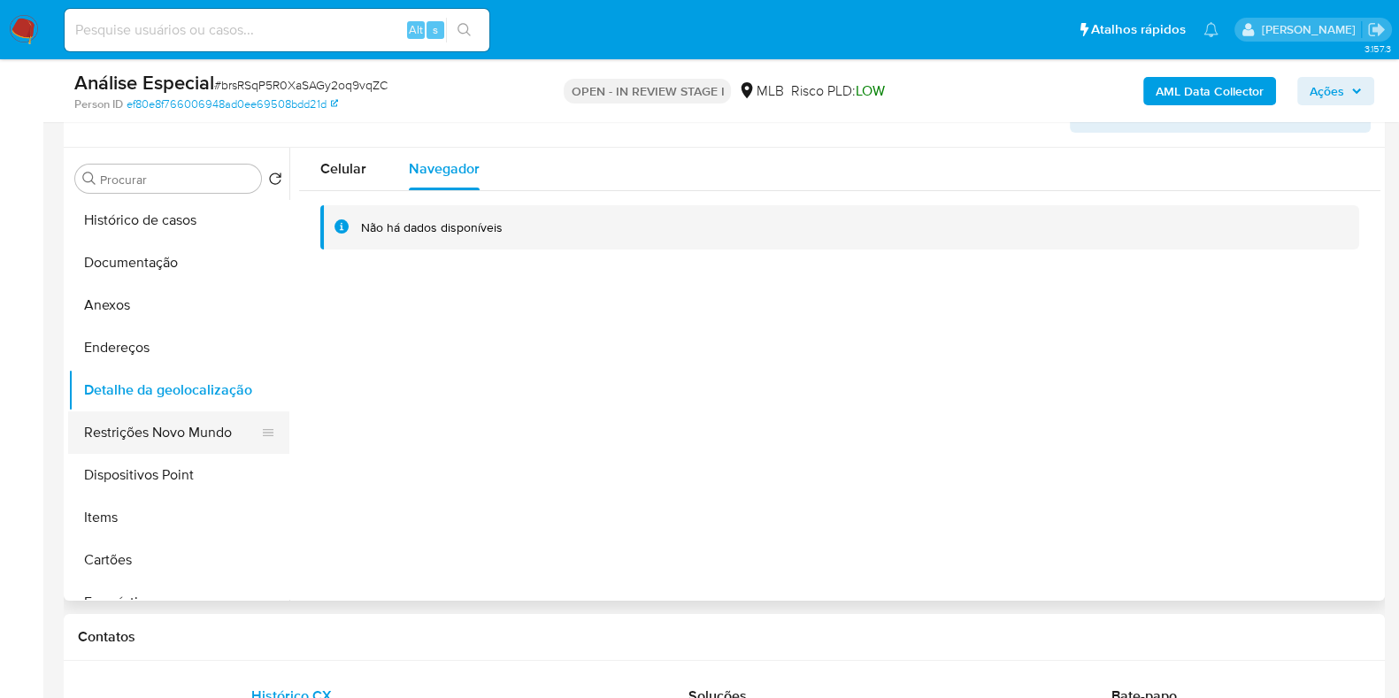
click at [207, 422] on button "Restrições Novo Mundo" at bounding box center [171, 432] width 207 height 42
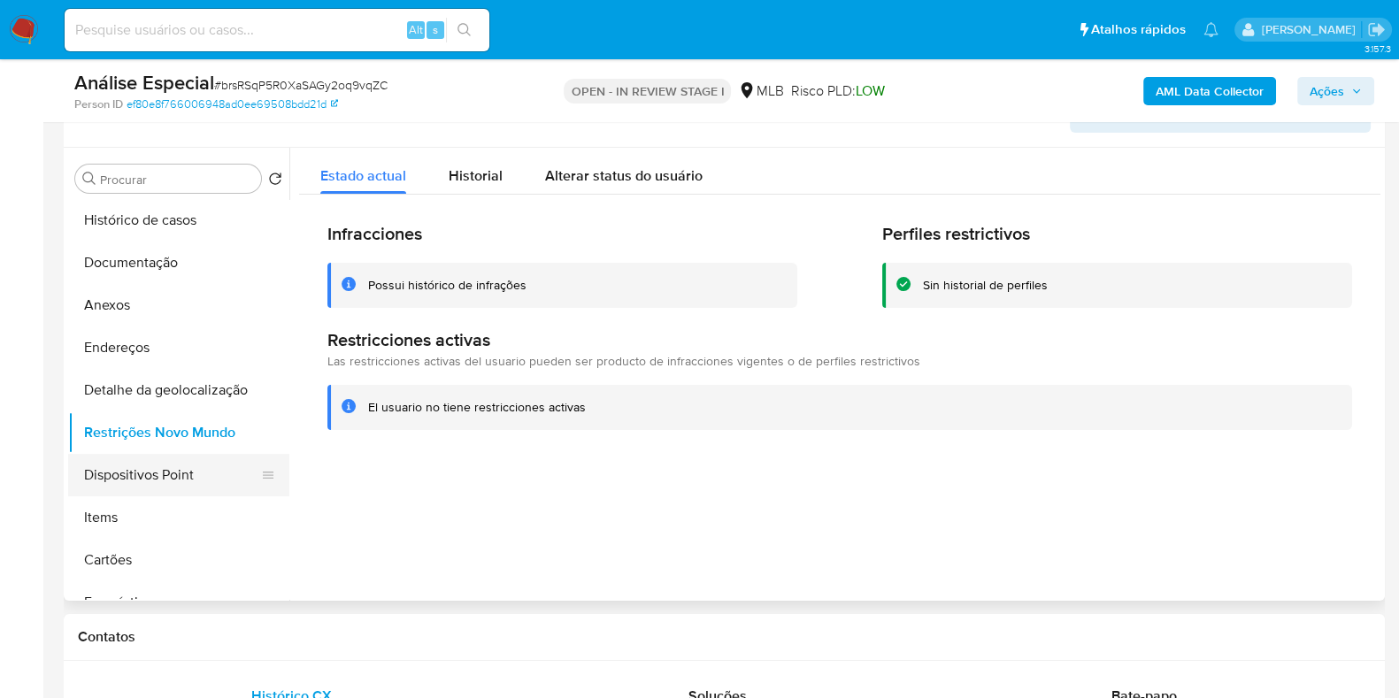
click at [166, 486] on button "Dispositivos Point" at bounding box center [171, 475] width 207 height 42
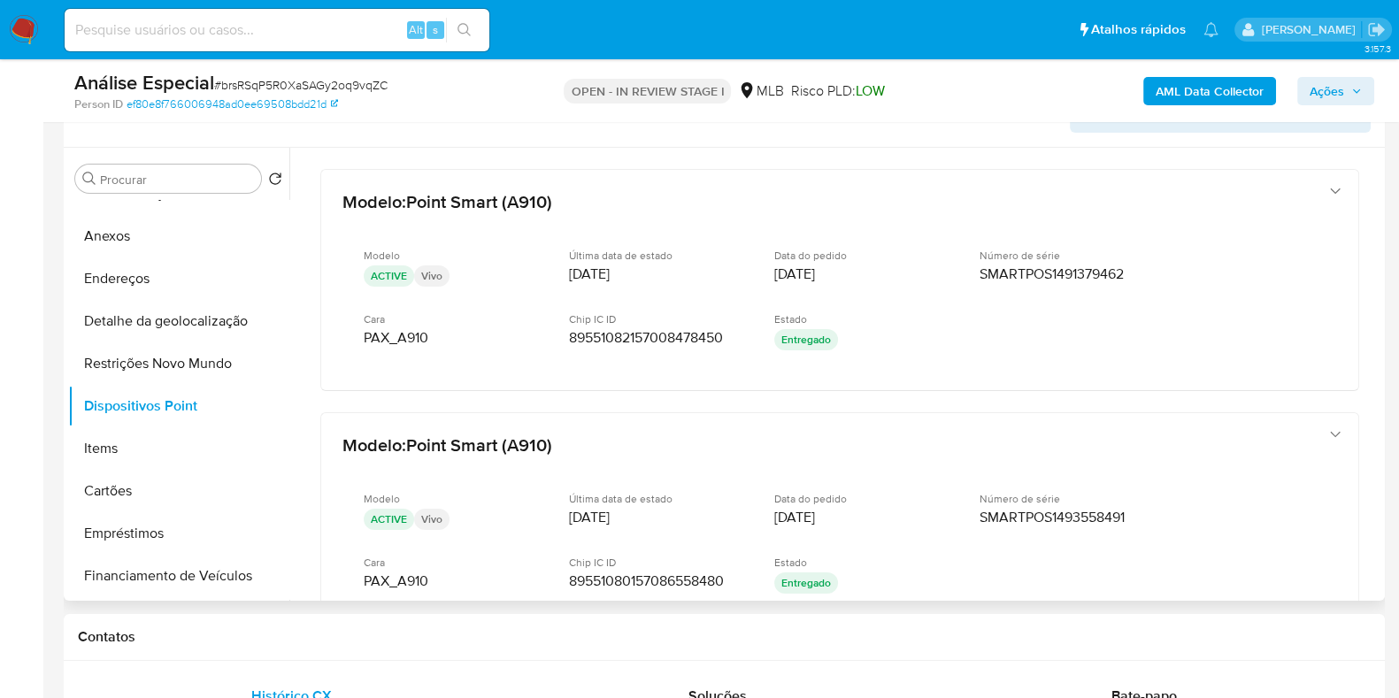
scroll to position [161, 0]
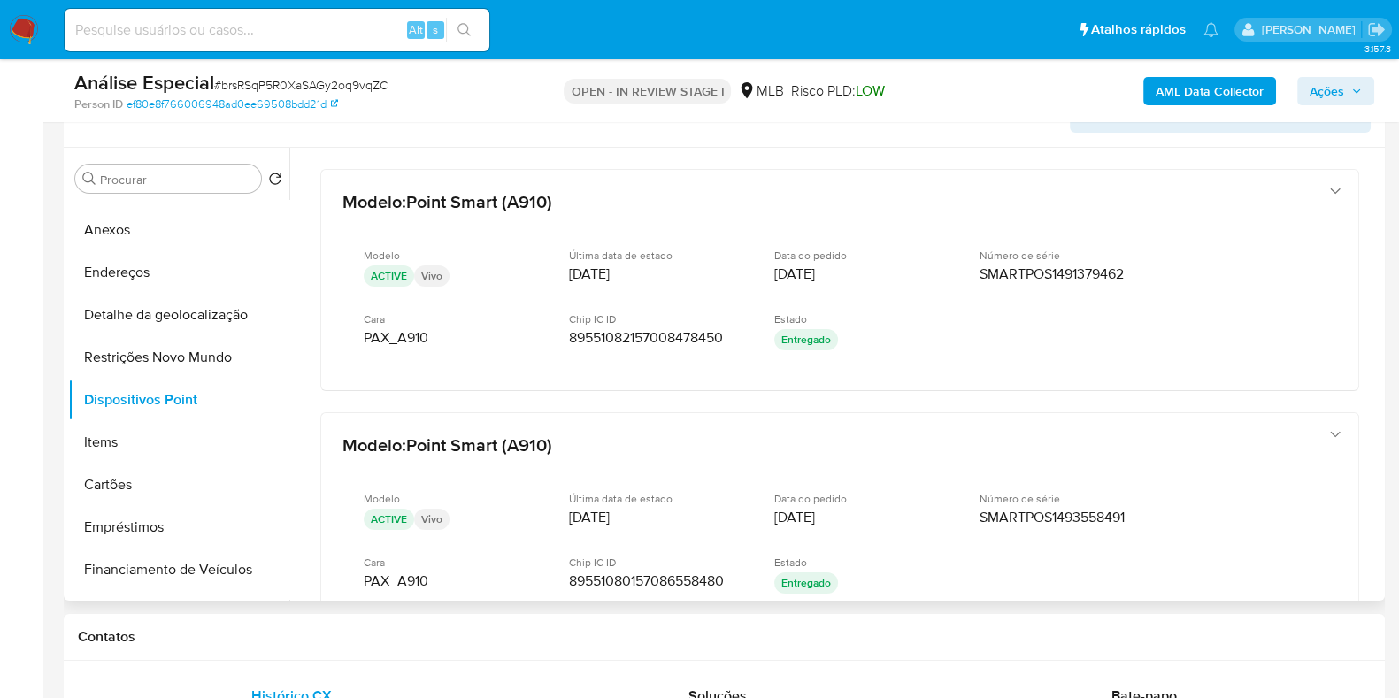
drag, startPoint x: 290, startPoint y: 267, endPoint x: 288, endPoint y: 152, distance: 115.1
click at [288, 152] on div "Procurar Retornar ao pedido padrão Geral KYC Histórico de casos Documentação An…" at bounding box center [724, 374] width 1312 height 453
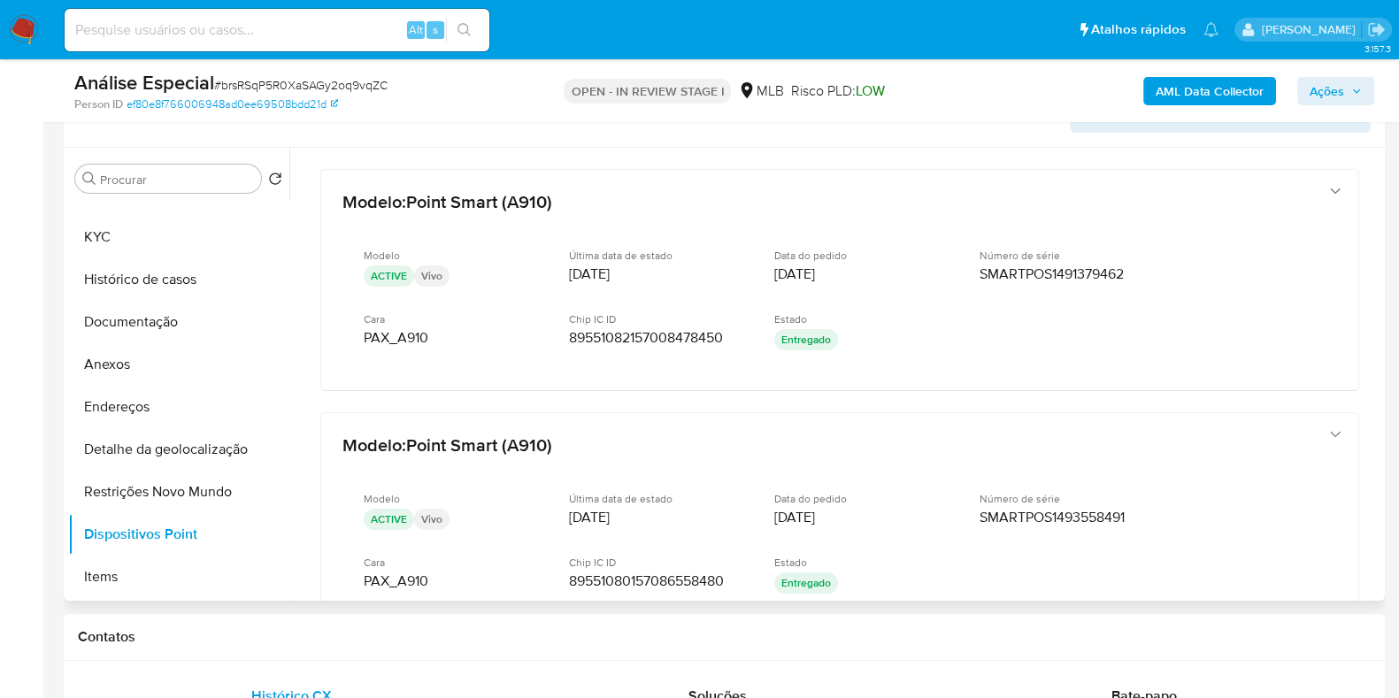
scroll to position [0, 0]
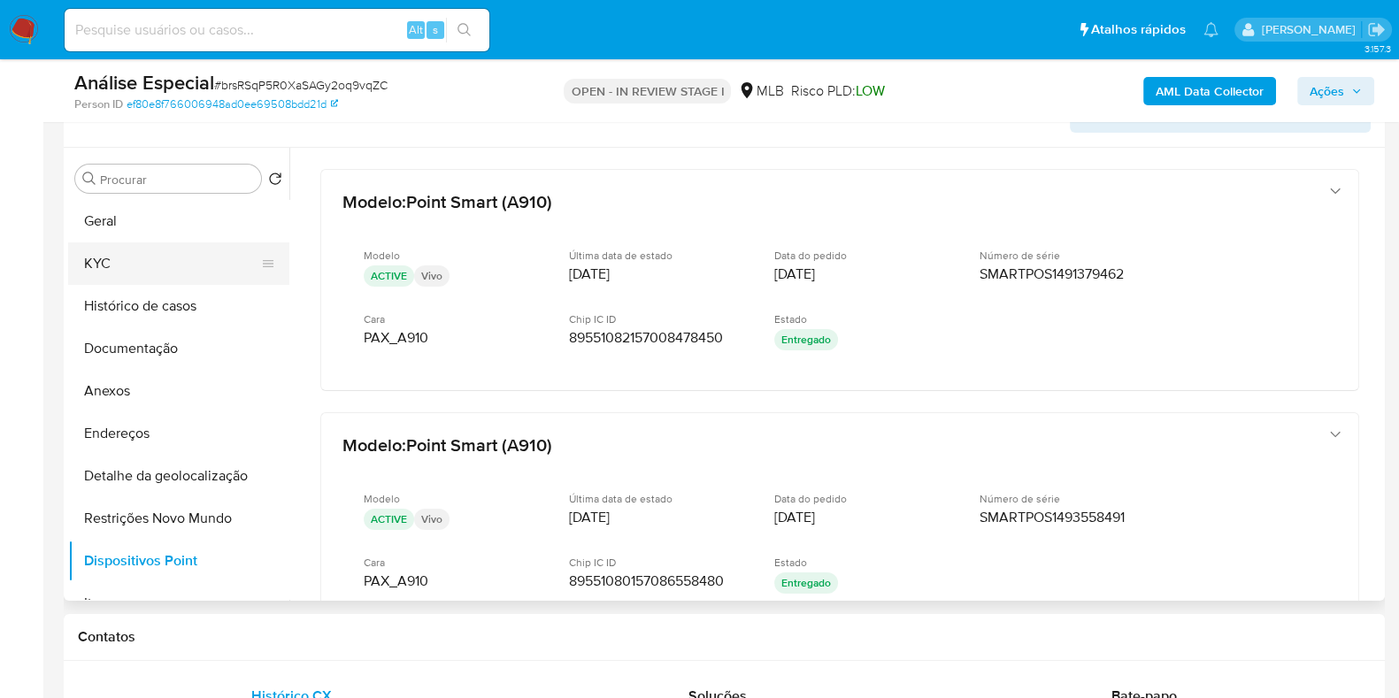
click at [208, 256] on button "KYC" at bounding box center [171, 263] width 207 height 42
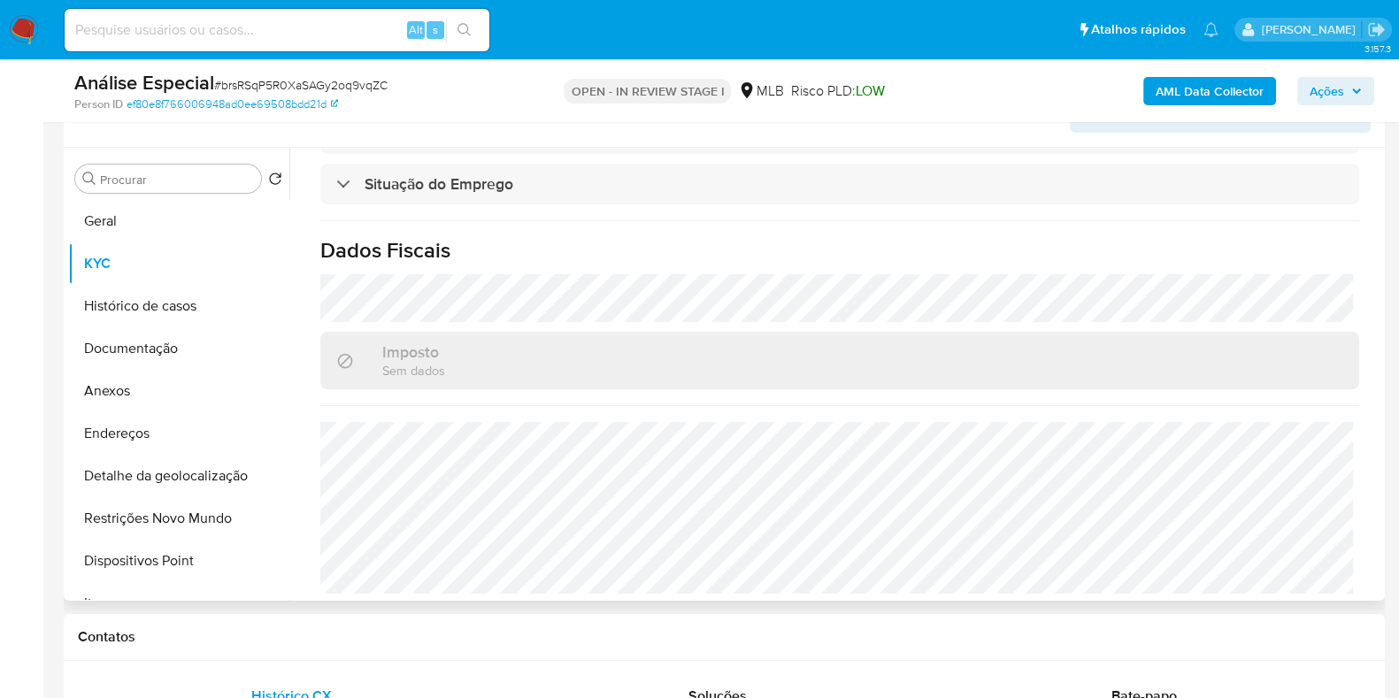
scroll to position [786, 0]
